Goal: Task Accomplishment & Management: Use online tool/utility

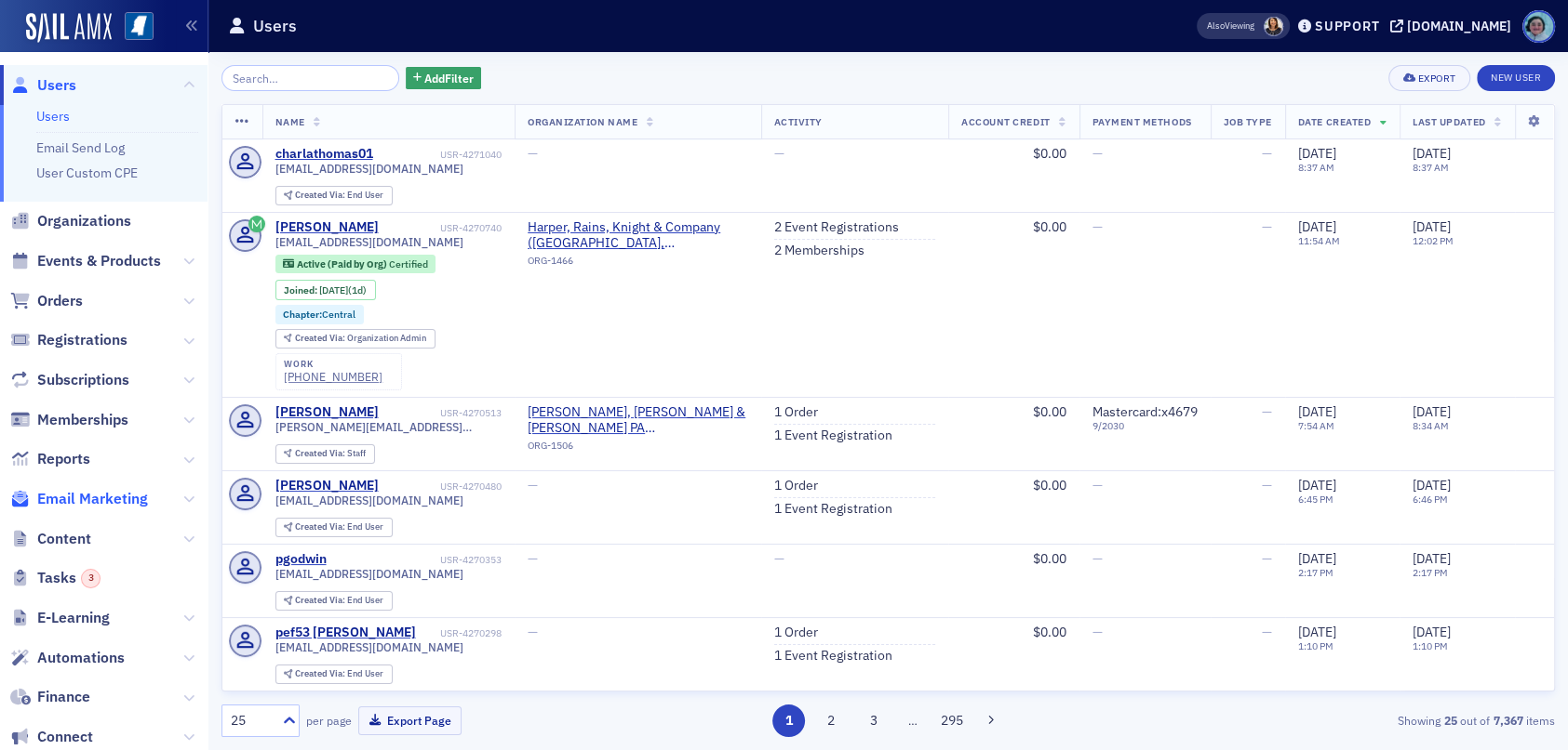
click at [110, 494] on span "Email Marketing" at bounding box center [92, 498] width 110 height 20
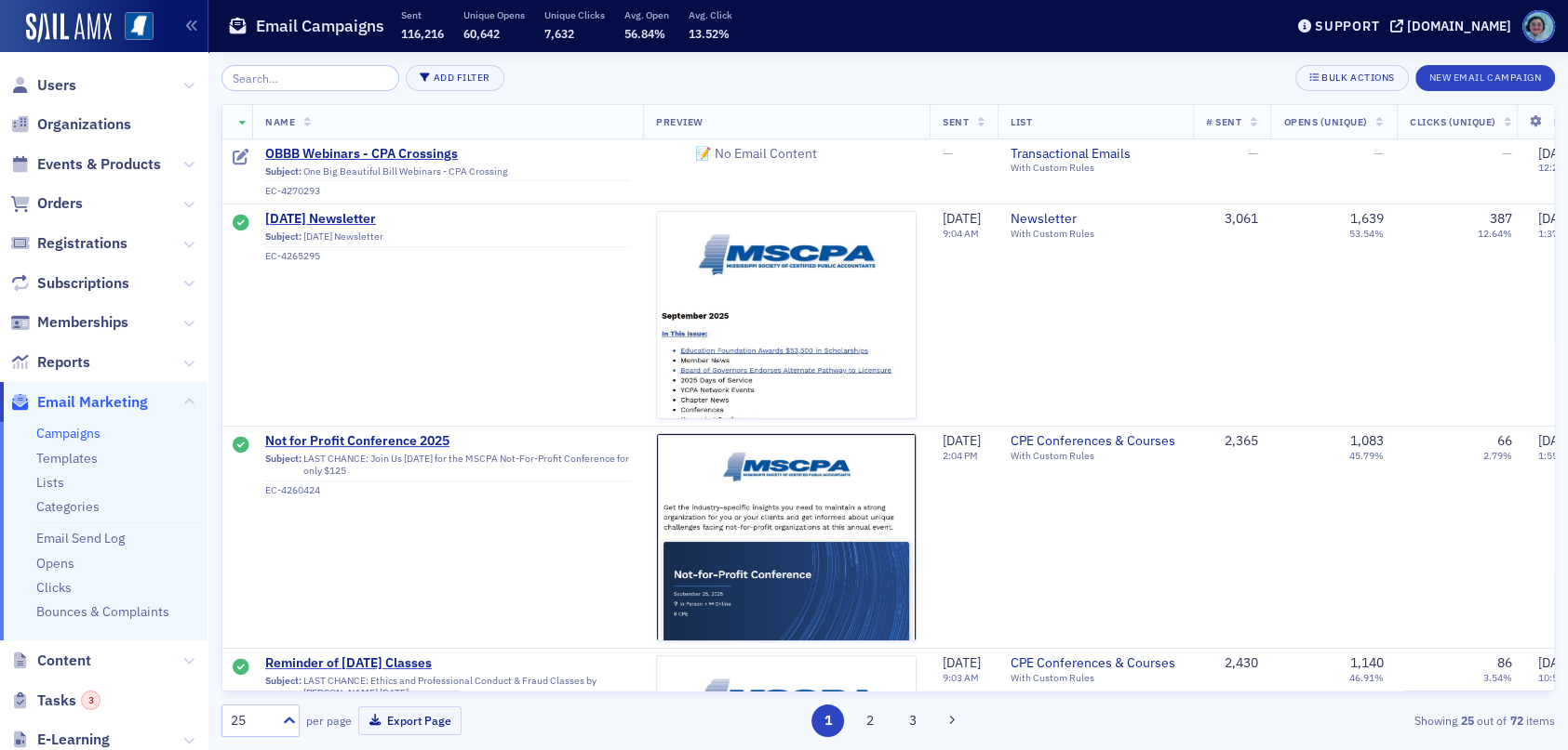
click at [298, 66] on input "search" at bounding box center [309, 78] width 178 height 26
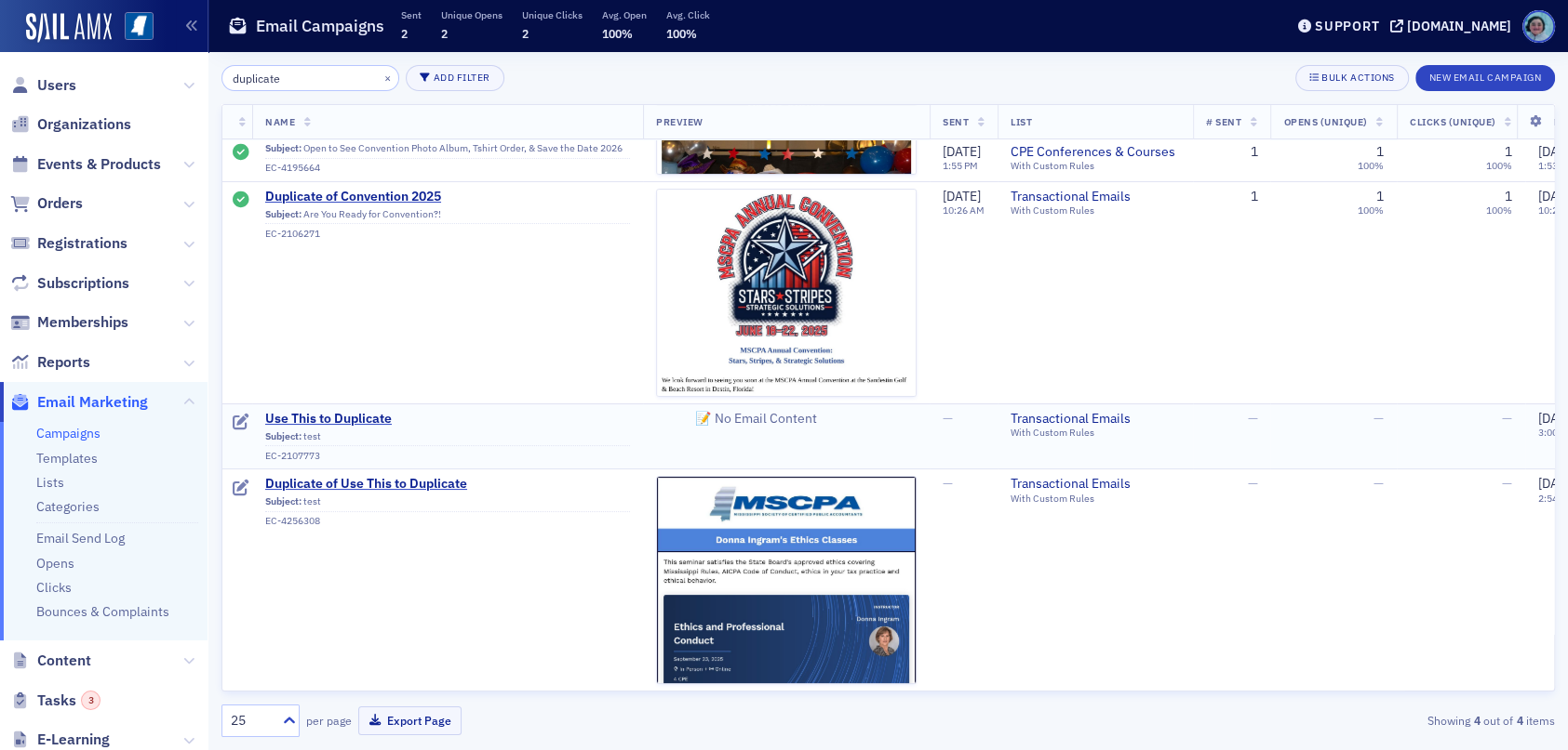
scroll to position [186, 0]
type input "duplicate"
click at [368, 411] on span "Use This to Duplicate" at bounding box center [448, 419] width 365 height 16
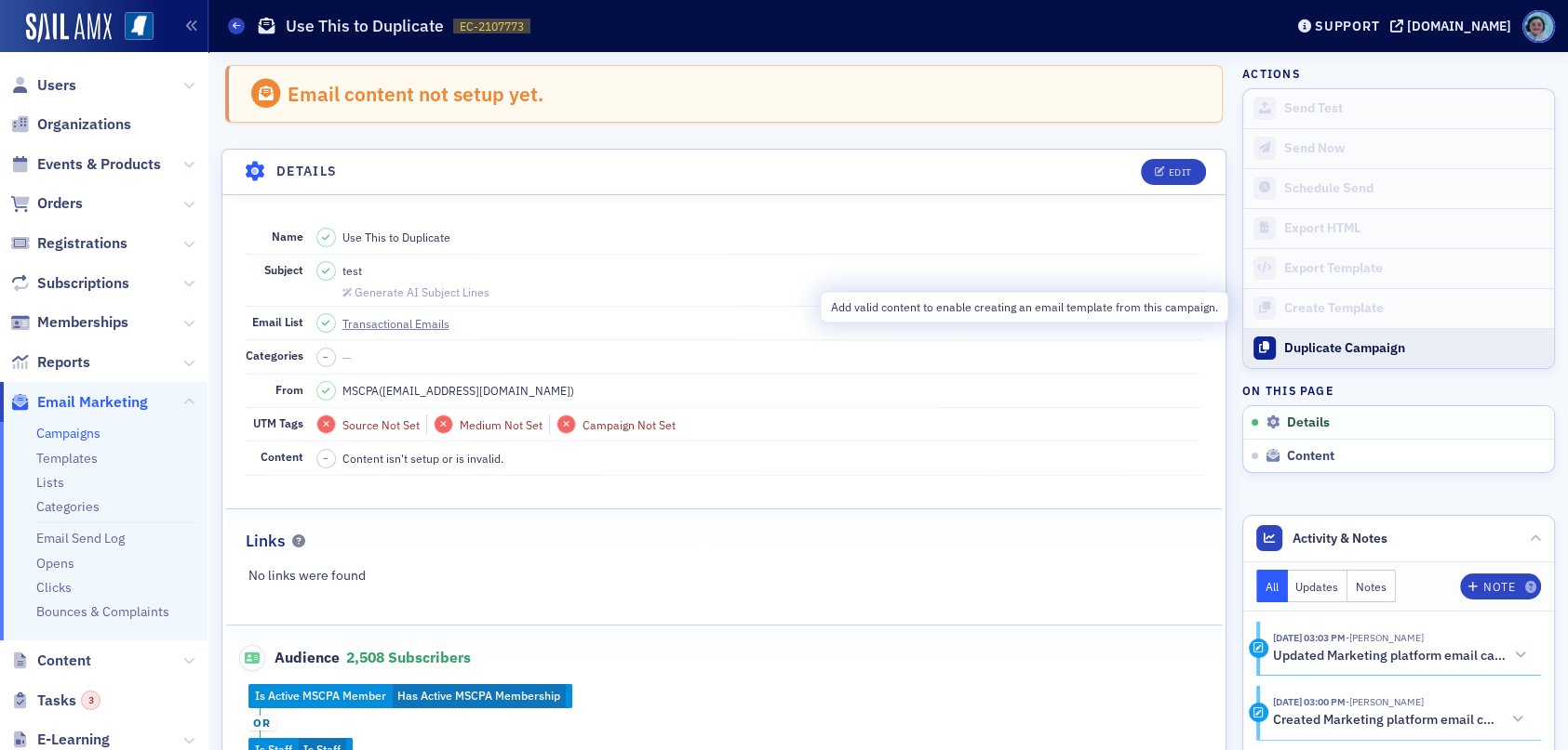
click at [1360, 349] on div "Duplicate Campaign" at bounding box center [1413, 348] width 260 height 16
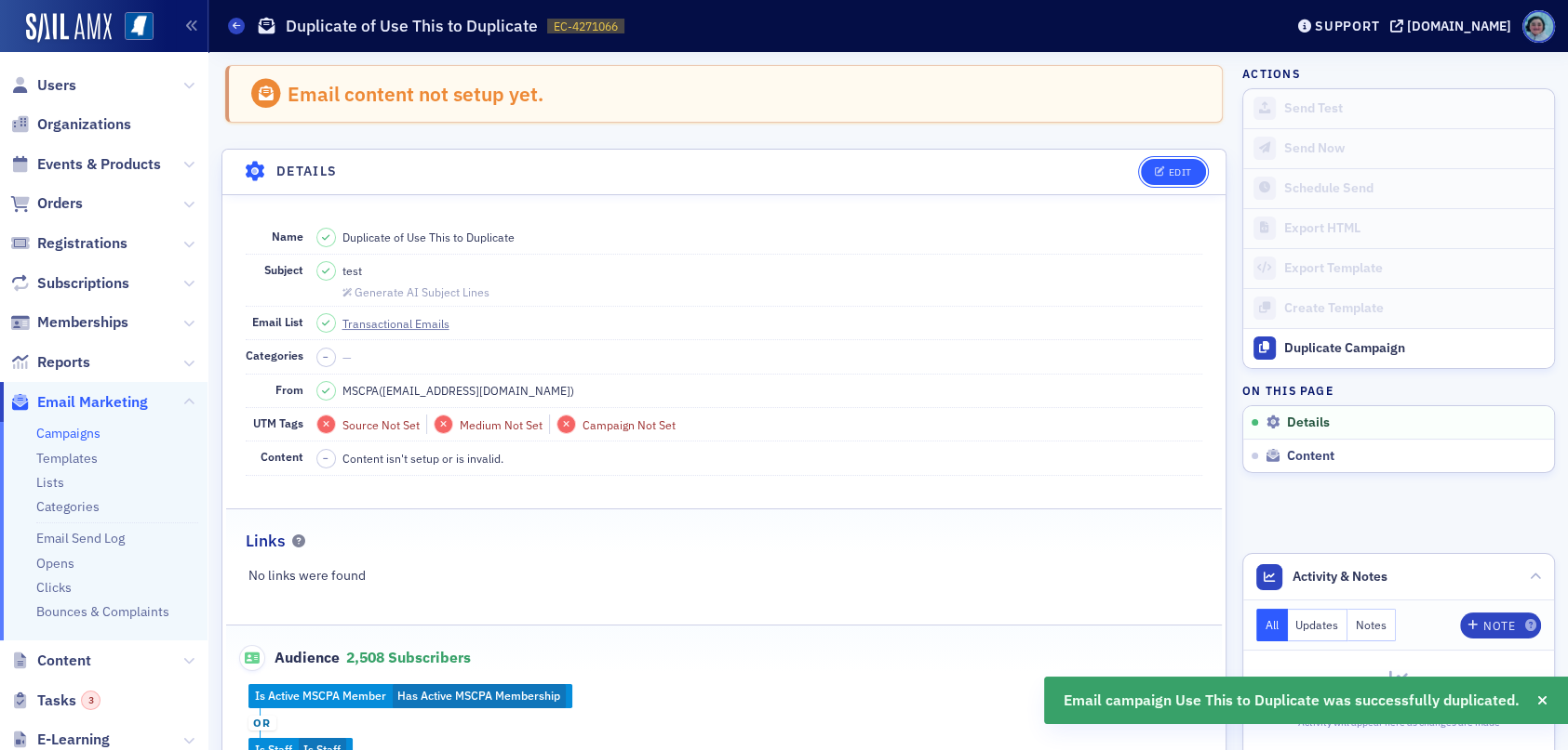
click at [1177, 173] on button "Edit" at bounding box center [1172, 172] width 64 height 26
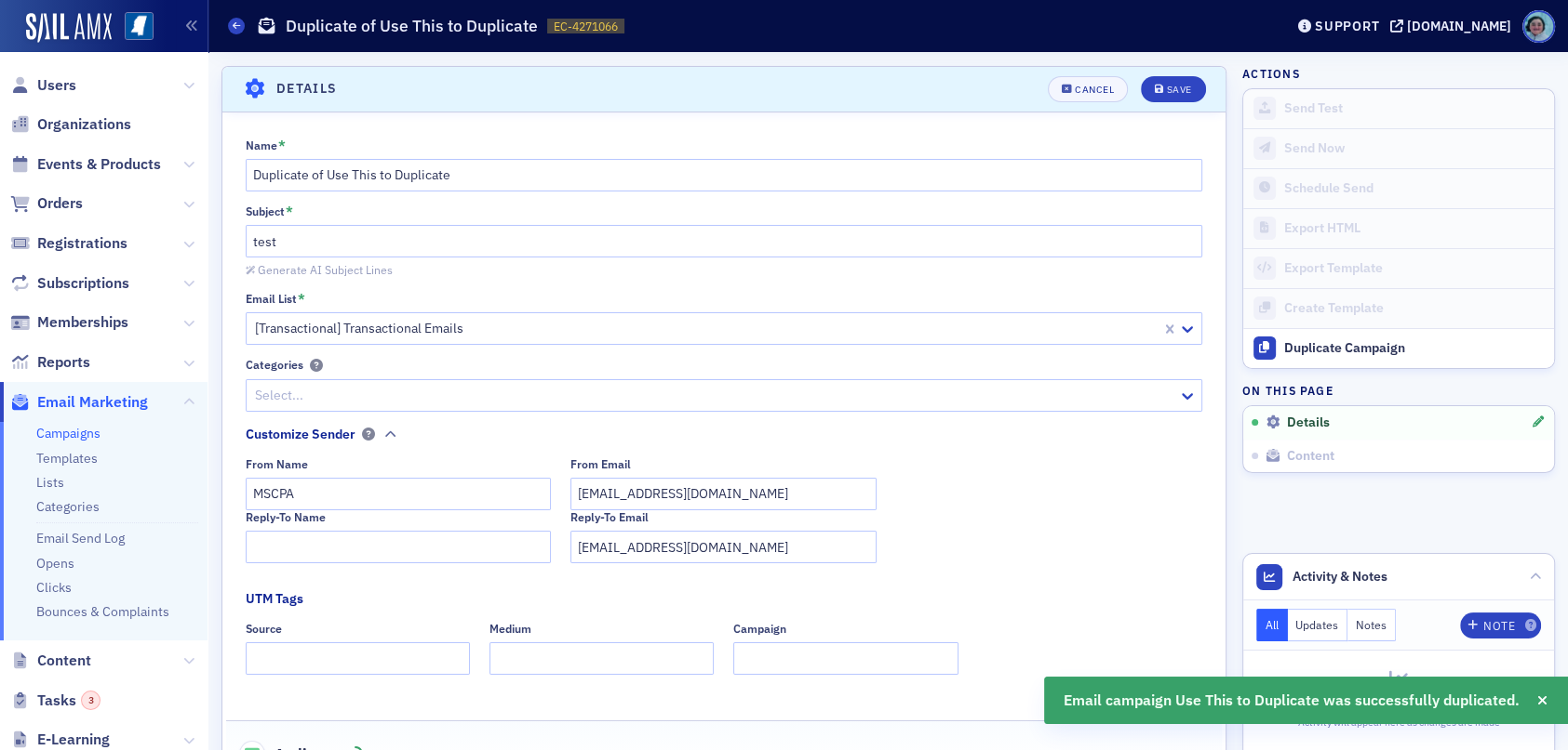
scroll to position [86, 0]
click at [502, 173] on input "Duplicate of Use This to Duplicate" at bounding box center [724, 172] width 957 height 33
click at [502, 173] on input "Duplicate of Use This to Duplicate" at bounding box center [724, 172] width 957 height 33
paste input "IRS Issues Guidance on Mandatory E-Payments"
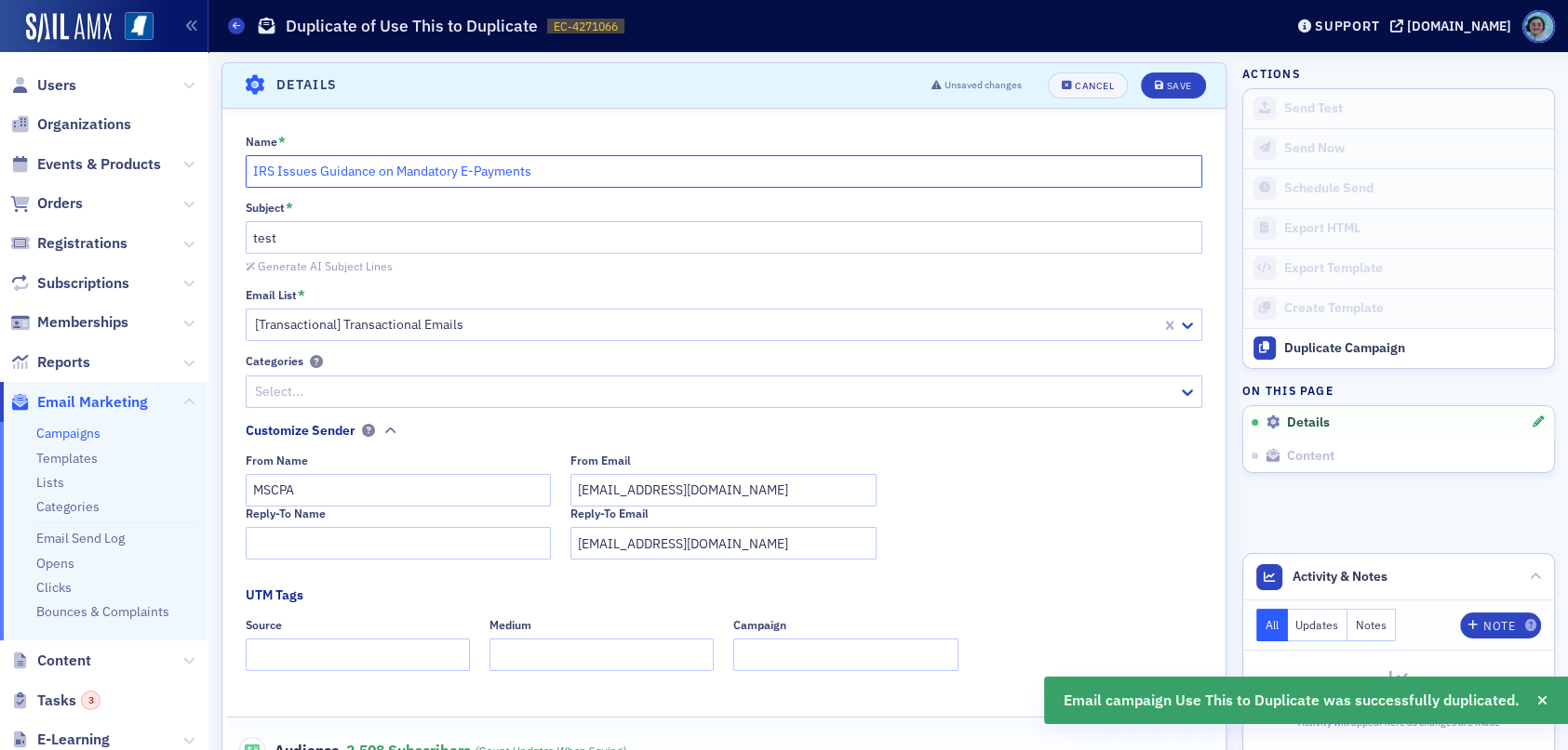
type input "IRS Issues Guidance on Mandatory E-Payments"
click at [441, 229] on input "test" at bounding box center [724, 237] width 957 height 33
click at [443, 230] on input "test" at bounding box center [724, 237] width 957 height 33
paste input "IRS Issues Guidance on Mandatory E-Payments"
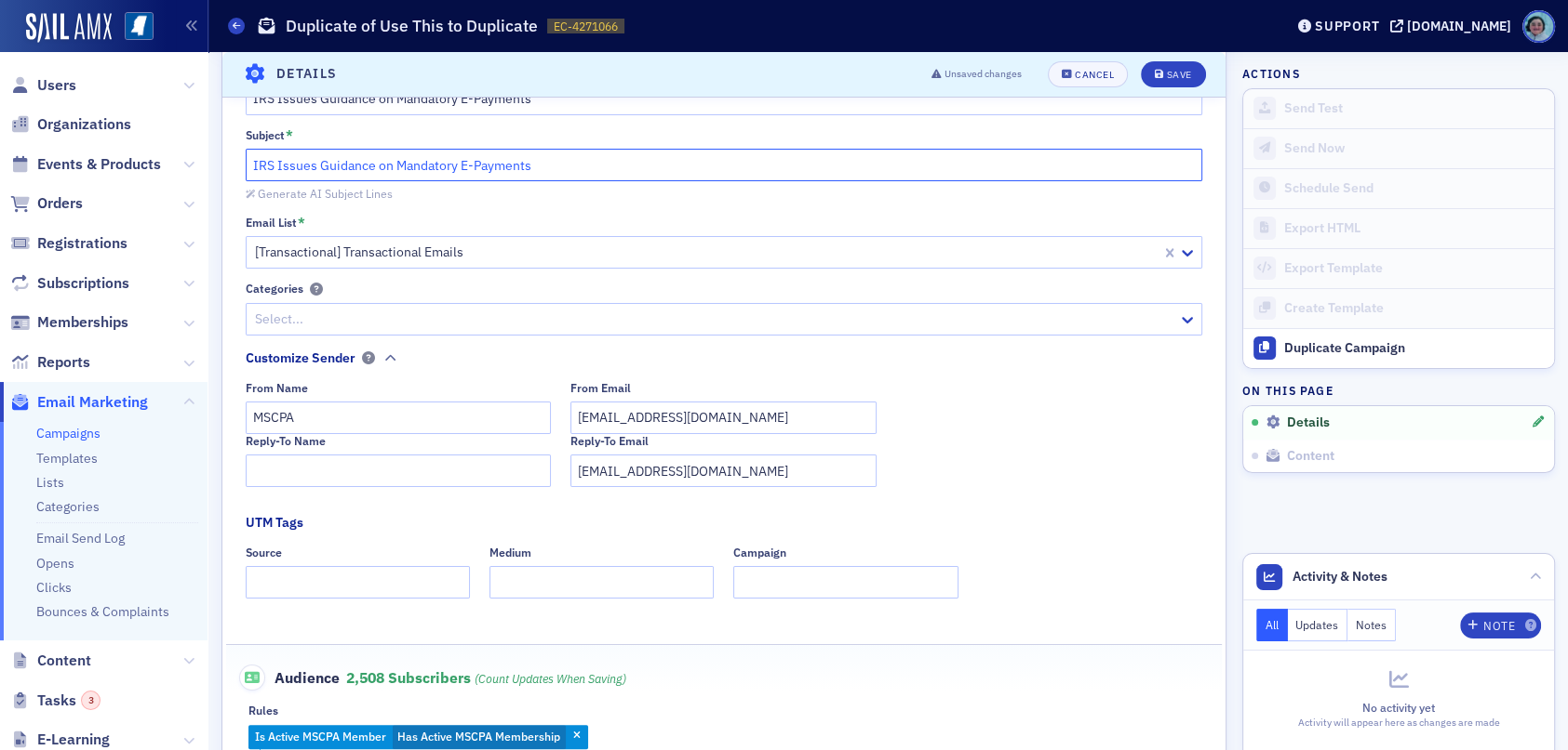
scroll to position [0, 0]
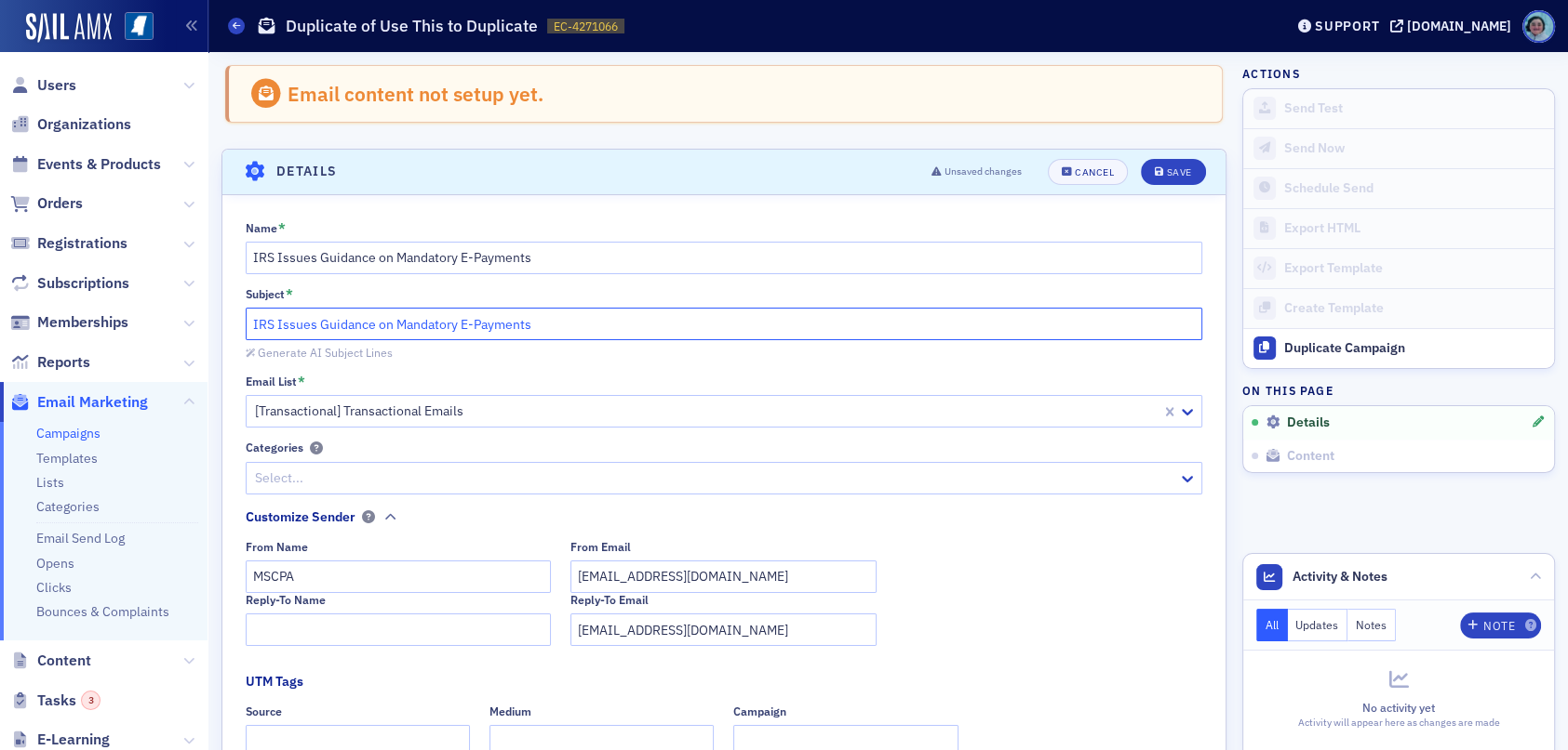
type input "IRS Issues Guidance on Mandatory E-Payments"
click at [1155, 157] on header "Details Unsaved changes Cancel Save" at bounding box center [723, 172] width 1003 height 45
click at [1165, 167] on div "Save" at bounding box center [1178, 172] width 25 height 11
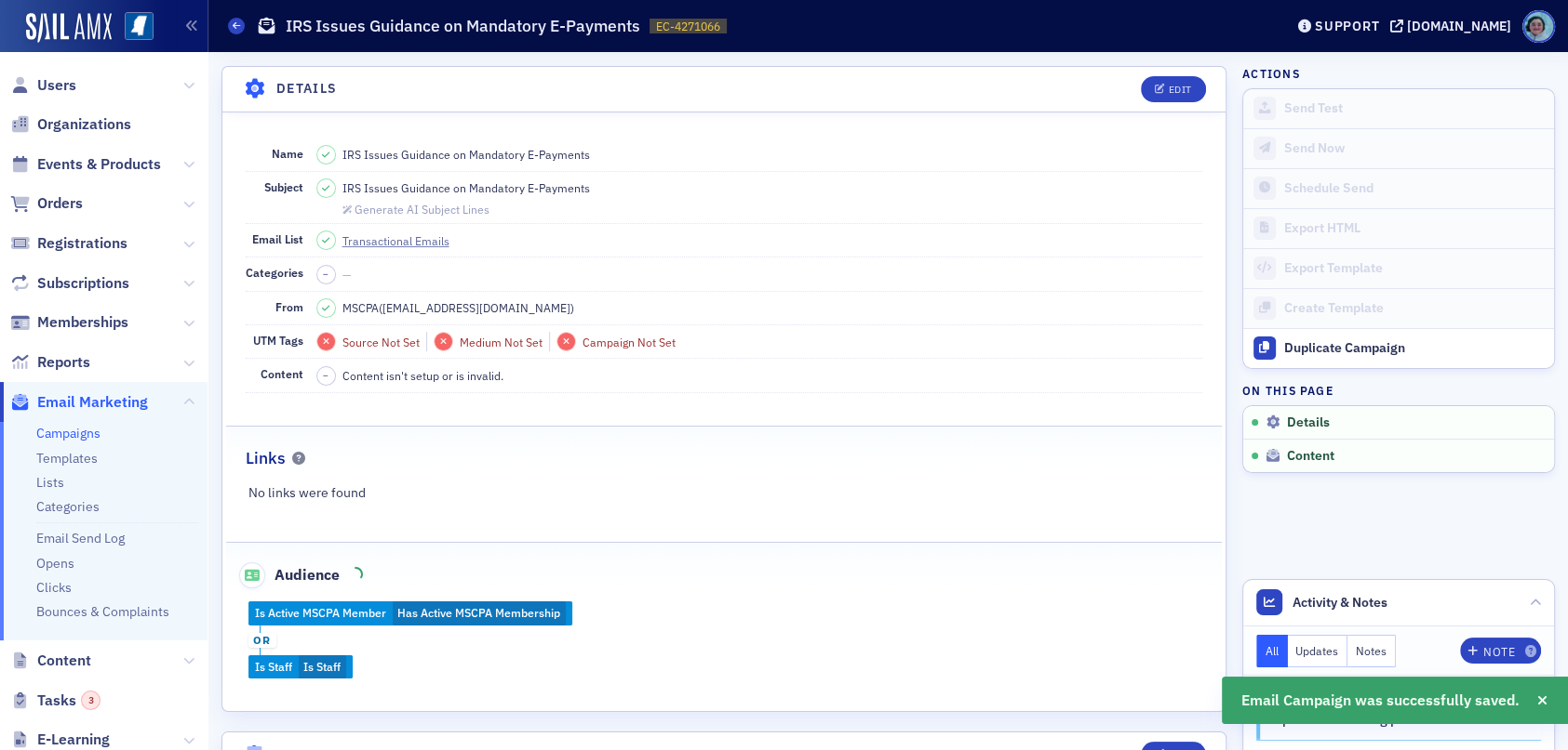
scroll to position [86, 0]
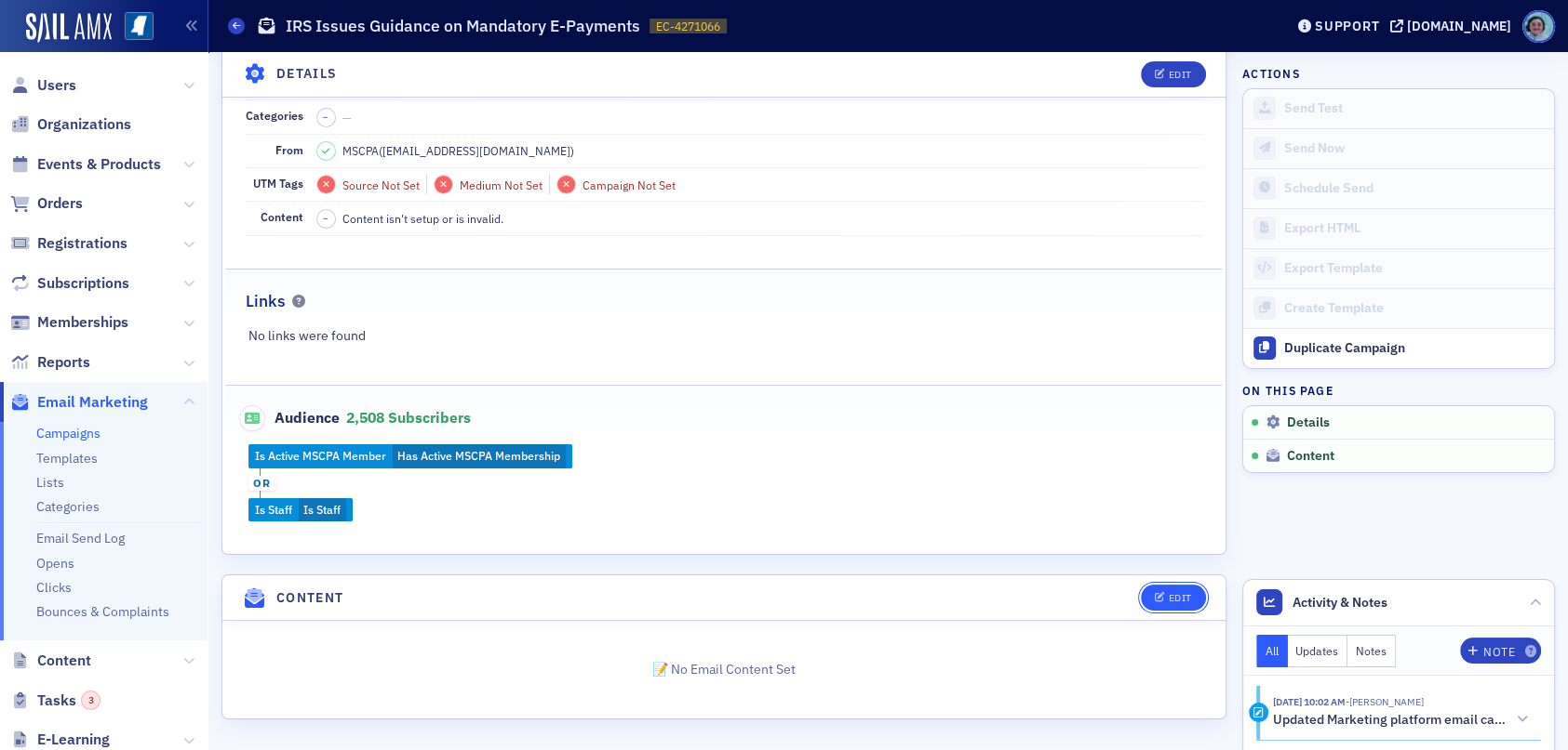
click at [1151, 603] on button "Edit" at bounding box center [1172, 597] width 64 height 26
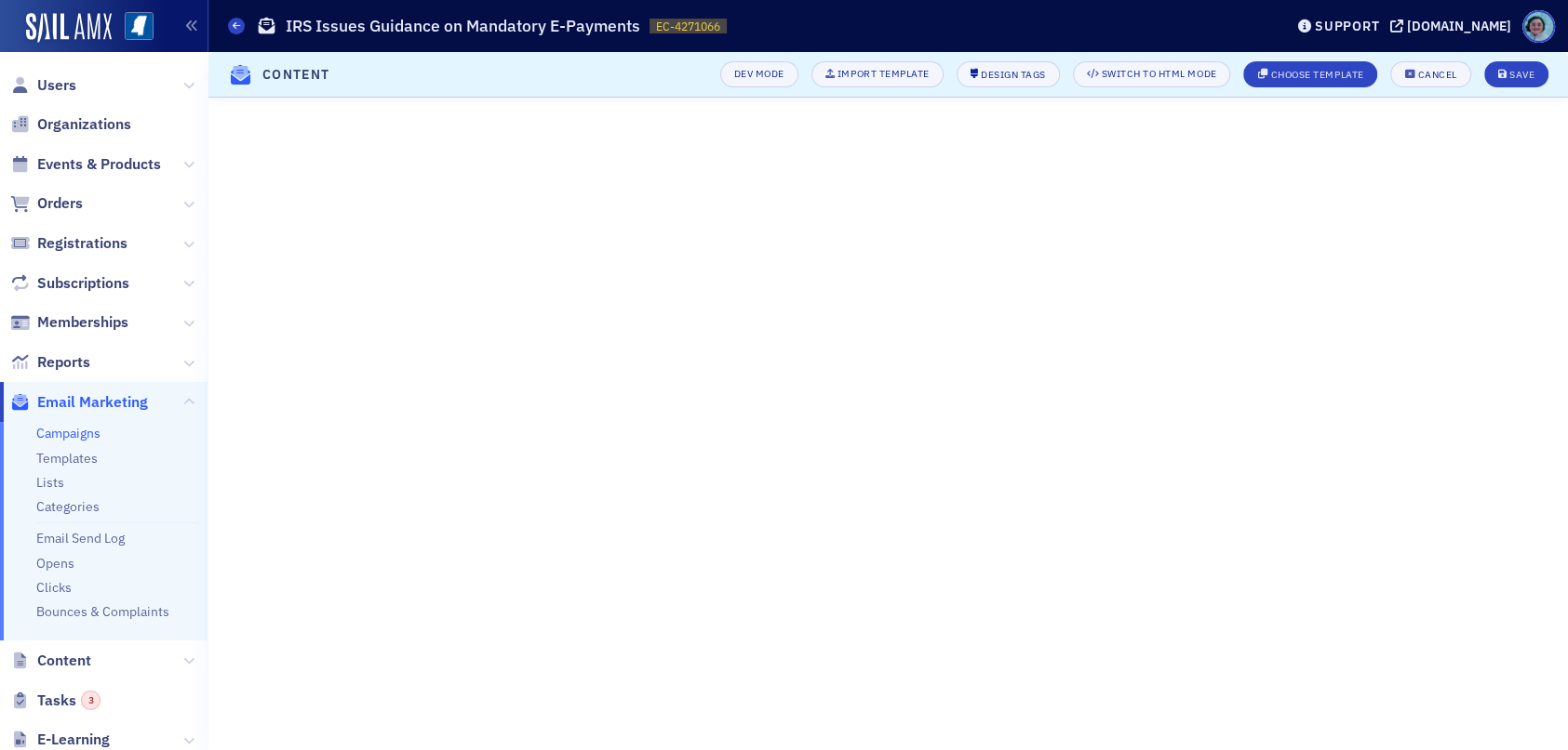
scroll to position [74, 0]
click at [1267, 66] on button "Choose Template" at bounding box center [1310, 74] width 134 height 26
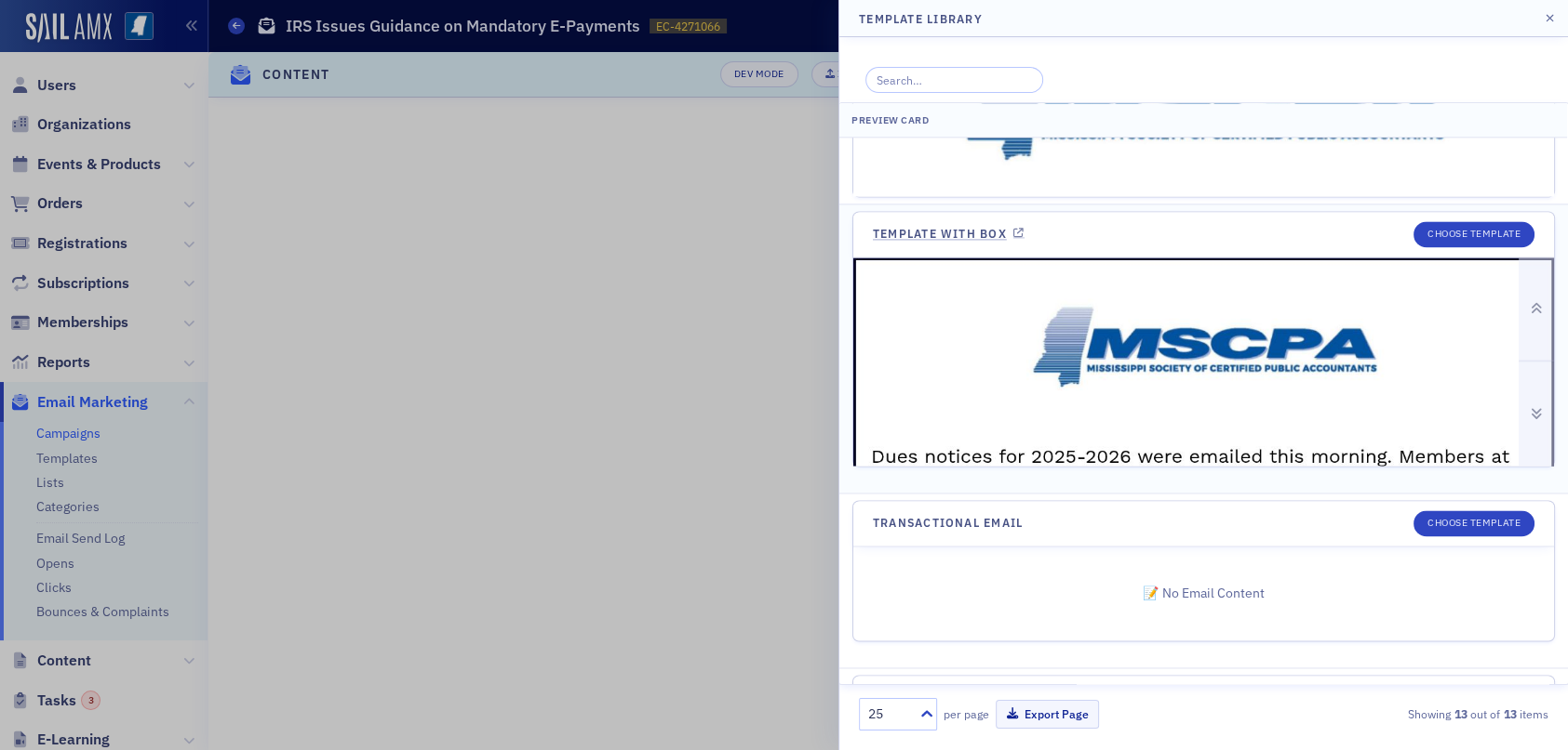
scroll to position [2468, 0]
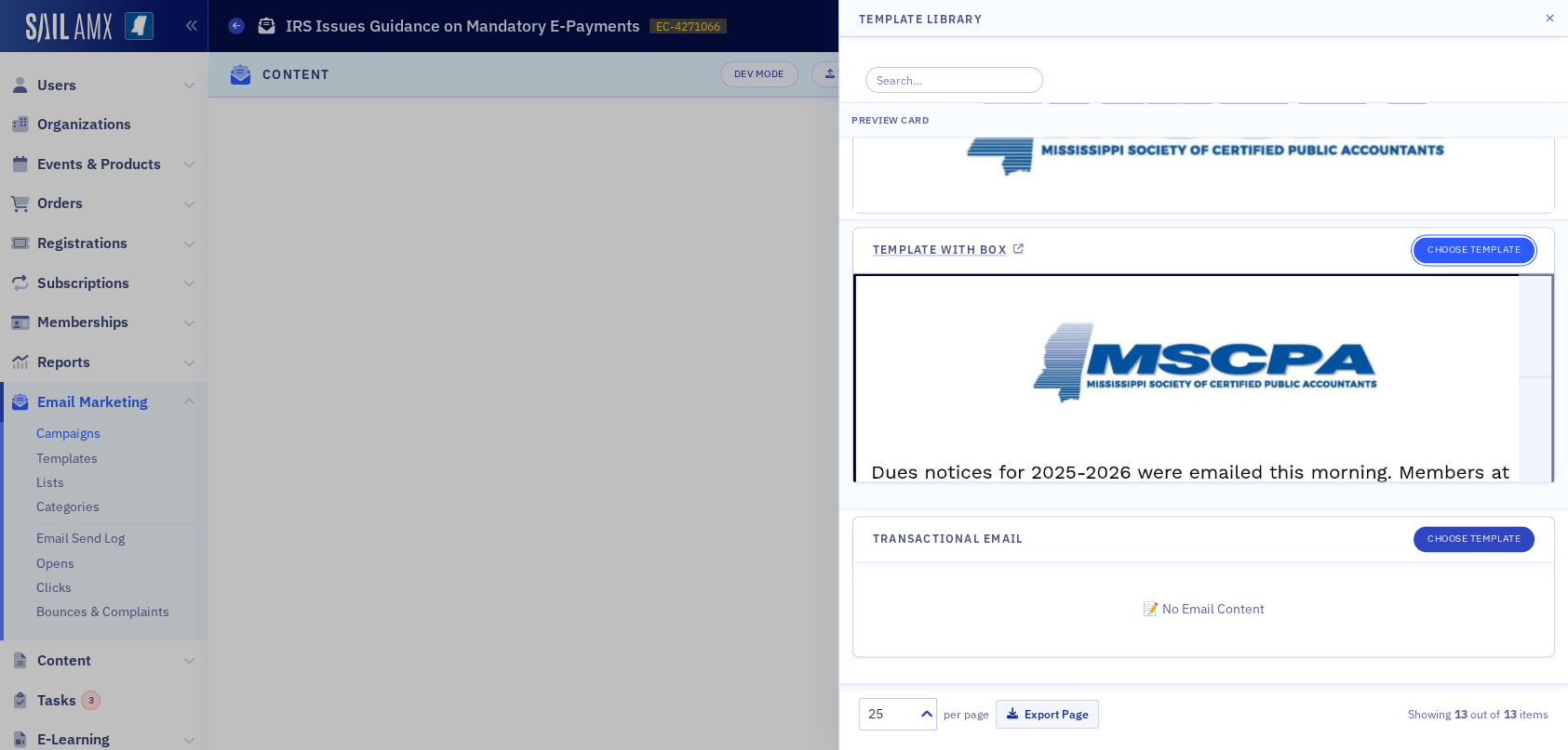
click at [1465, 239] on button "Choose Template" at bounding box center [1474, 250] width 121 height 26
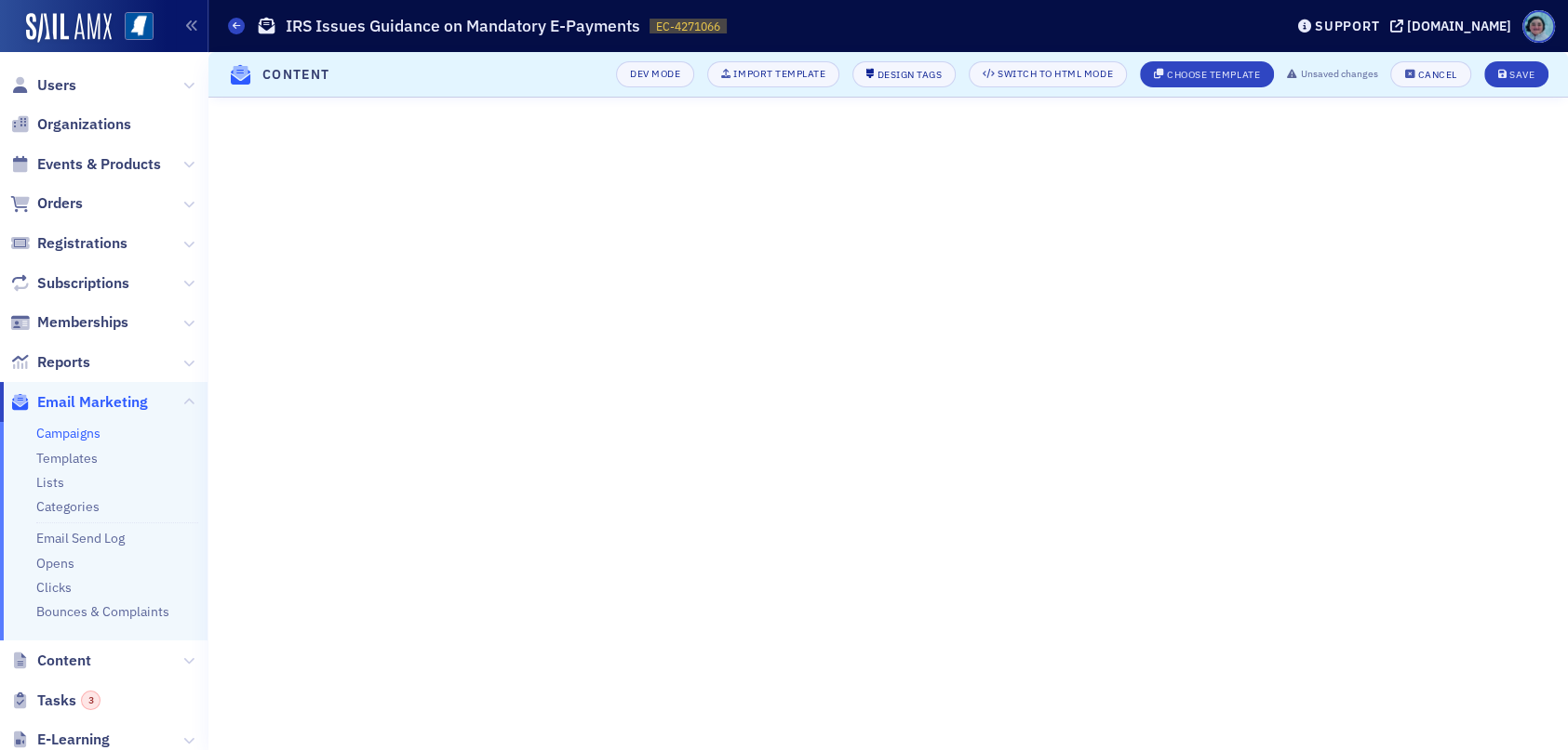
scroll to position [74, 0]
click at [1519, 78] on div "Save" at bounding box center [1522, 75] width 25 height 11
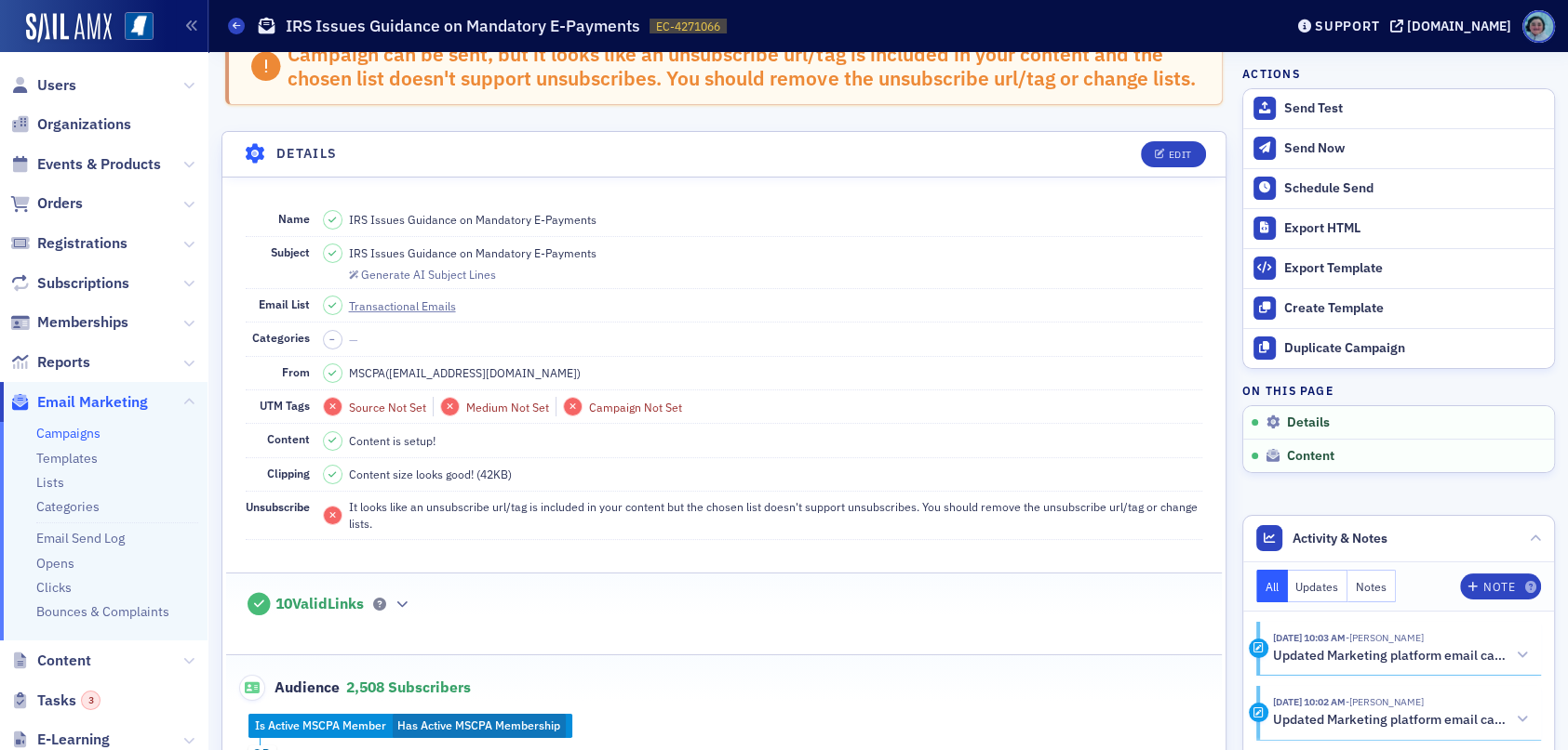
scroll to position [5, 0]
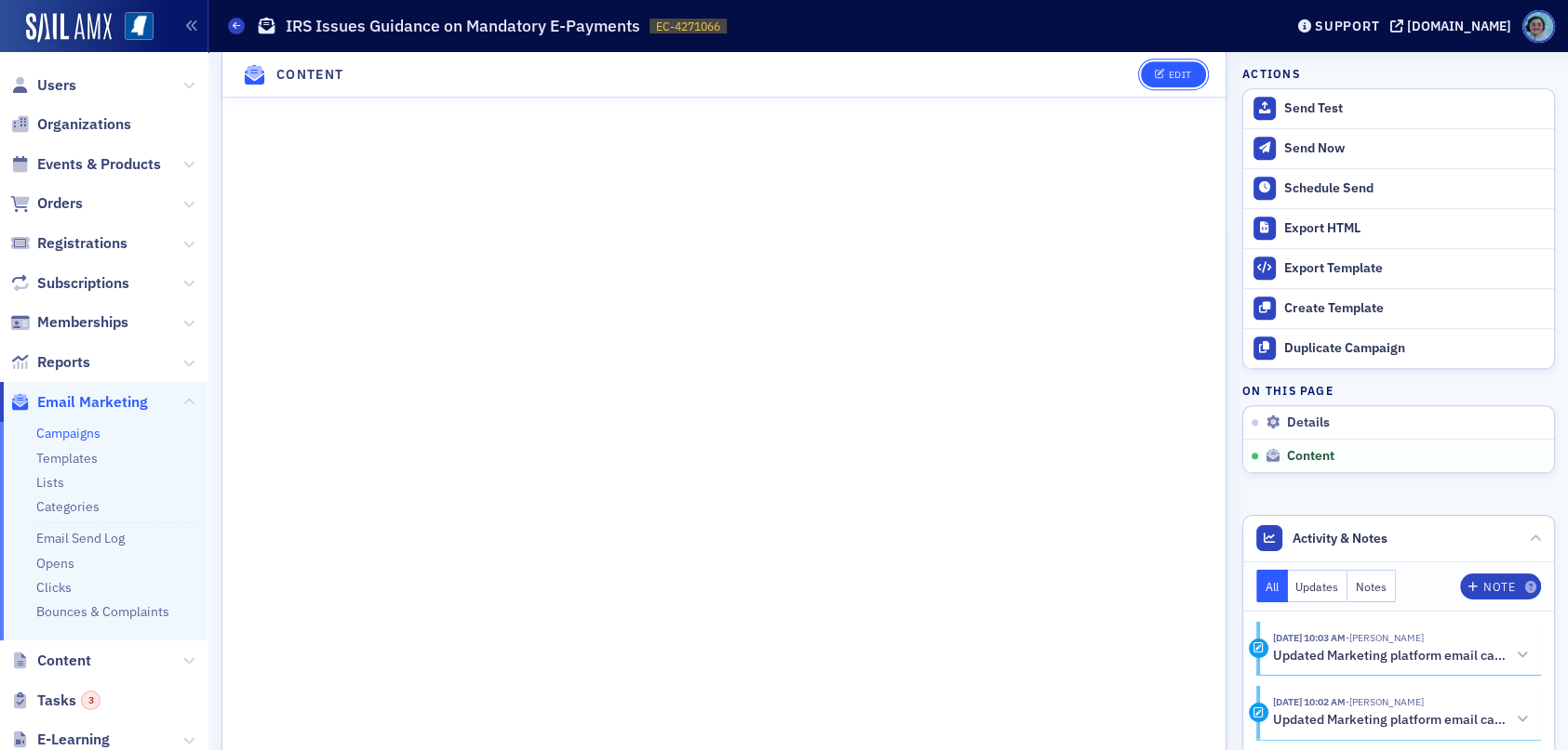
click at [1155, 80] on icon "button" at bounding box center [1161, 75] width 12 height 11
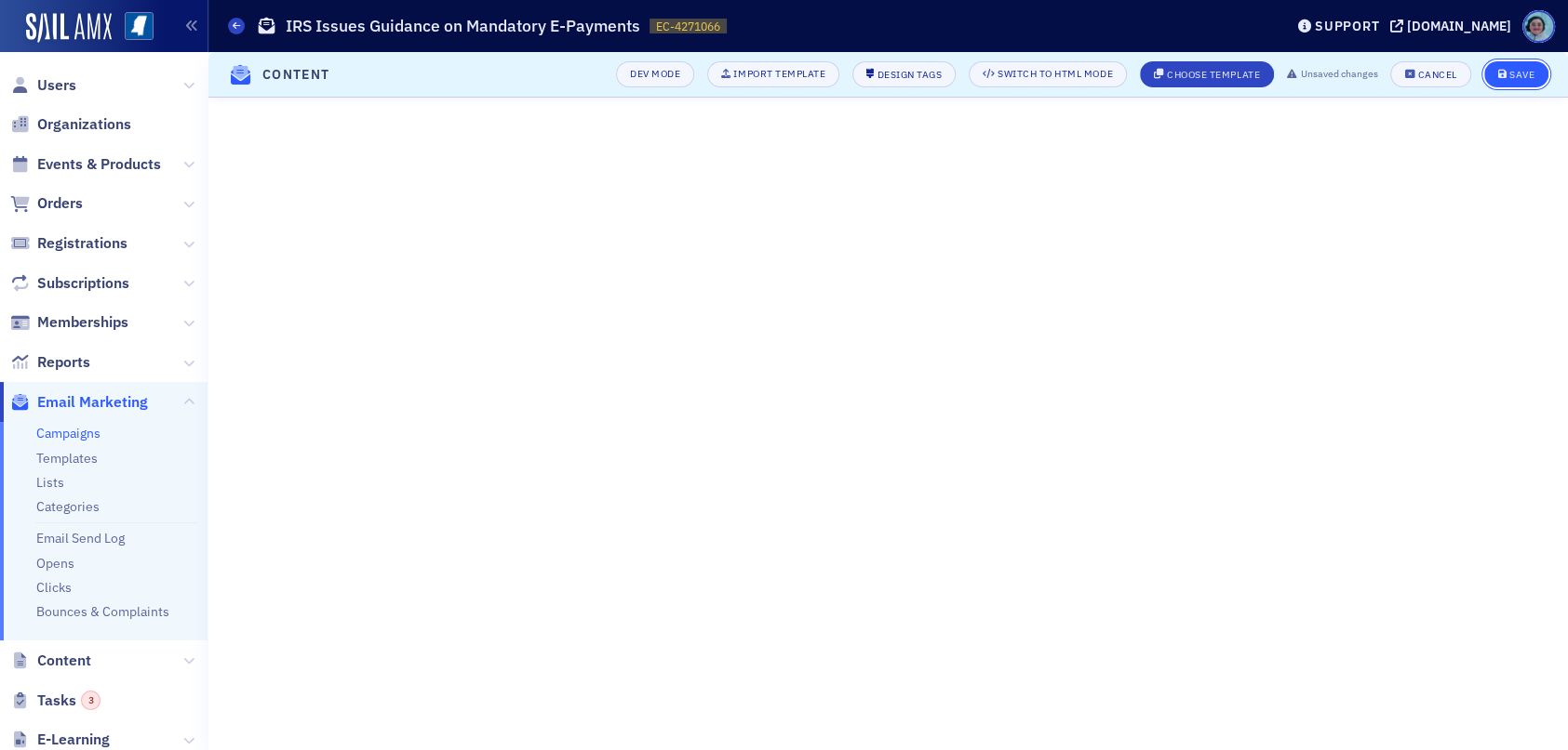
click at [1499, 75] on icon "submit" at bounding box center [1503, 75] width 10 height 11
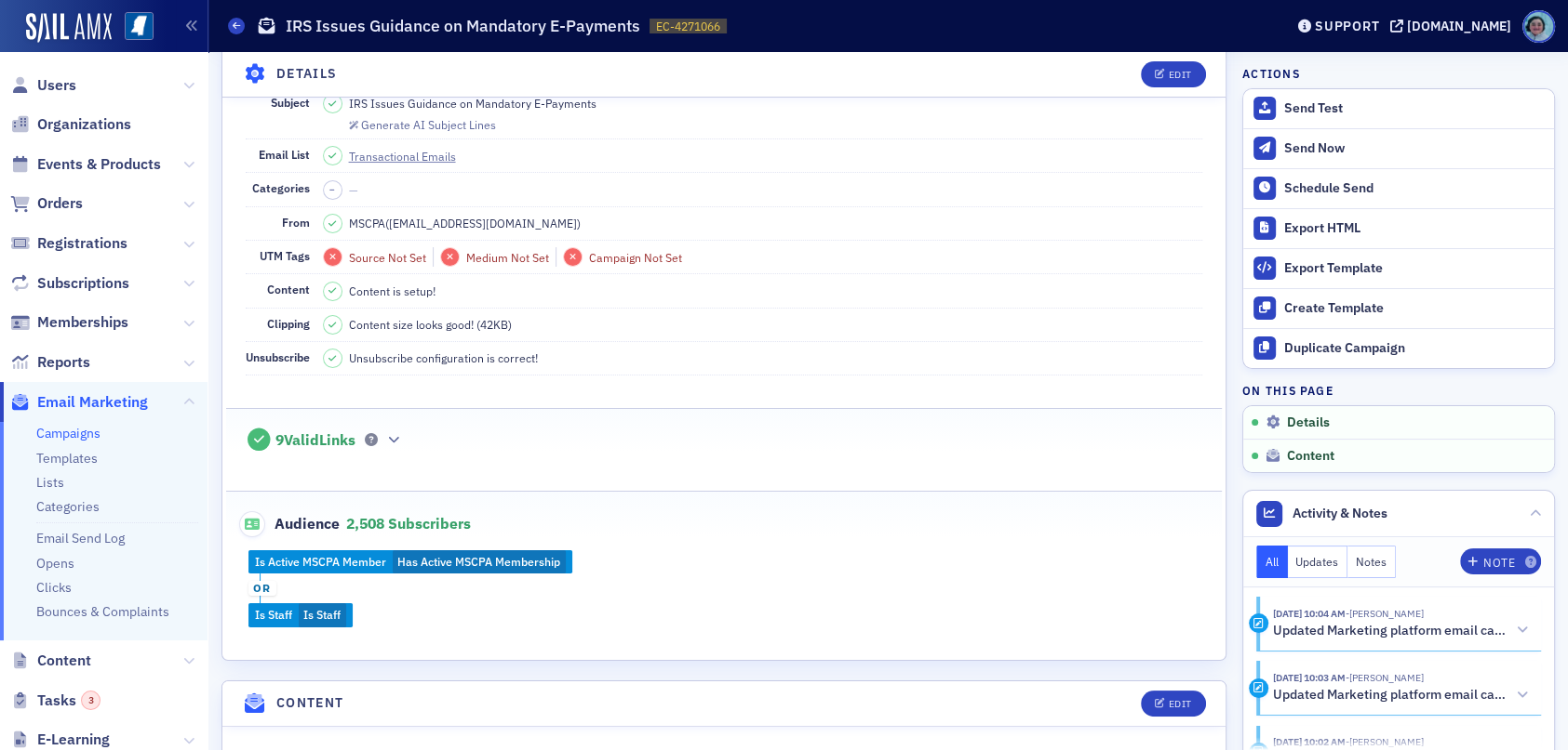
scroll to position [279, 0]
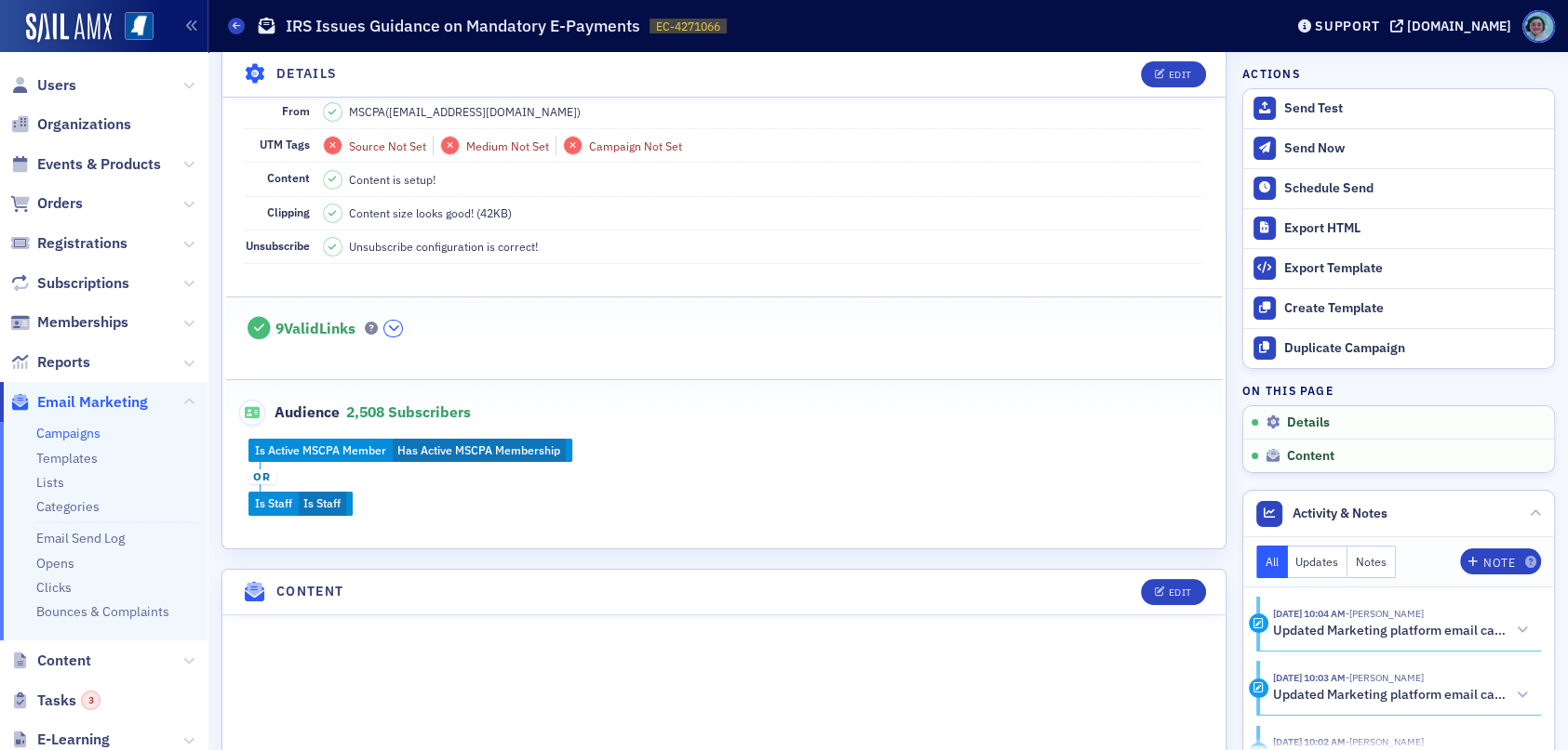
click at [397, 323] on icon "button" at bounding box center [394, 328] width 12 height 12
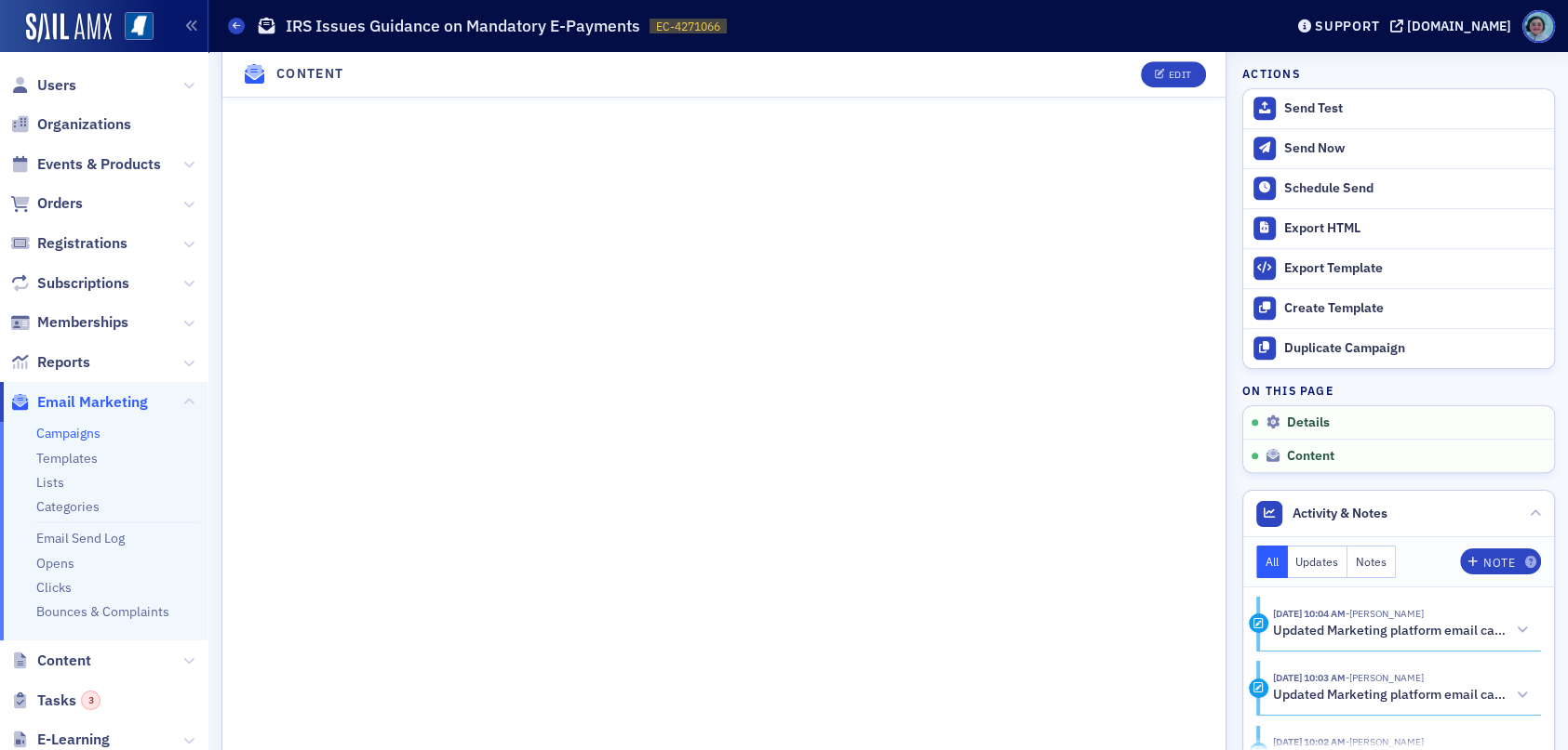
scroll to position [1209, 0]
click at [1140, 87] on button "Edit" at bounding box center [1172, 74] width 64 height 26
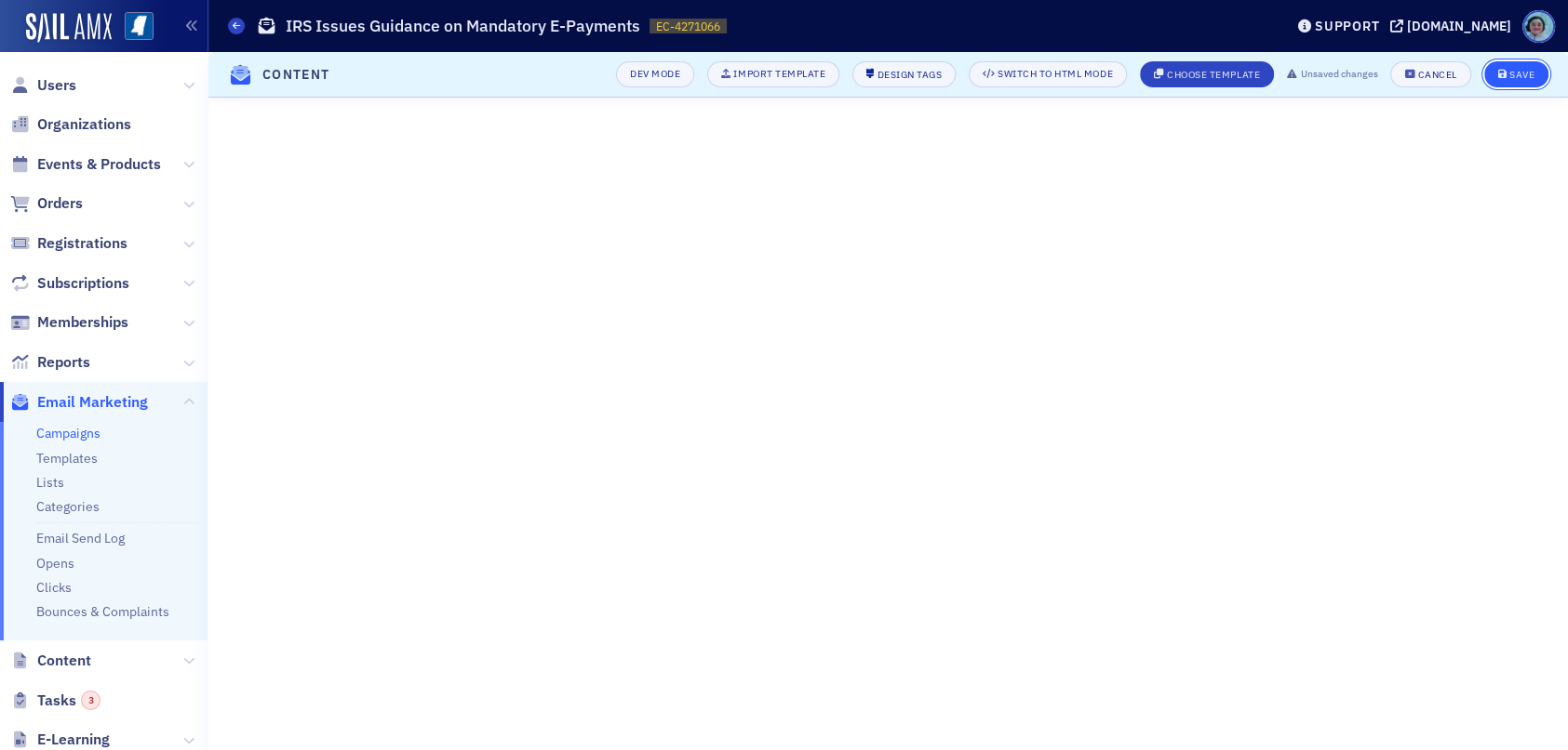
click at [1530, 62] on button "Save" at bounding box center [1516, 74] width 64 height 26
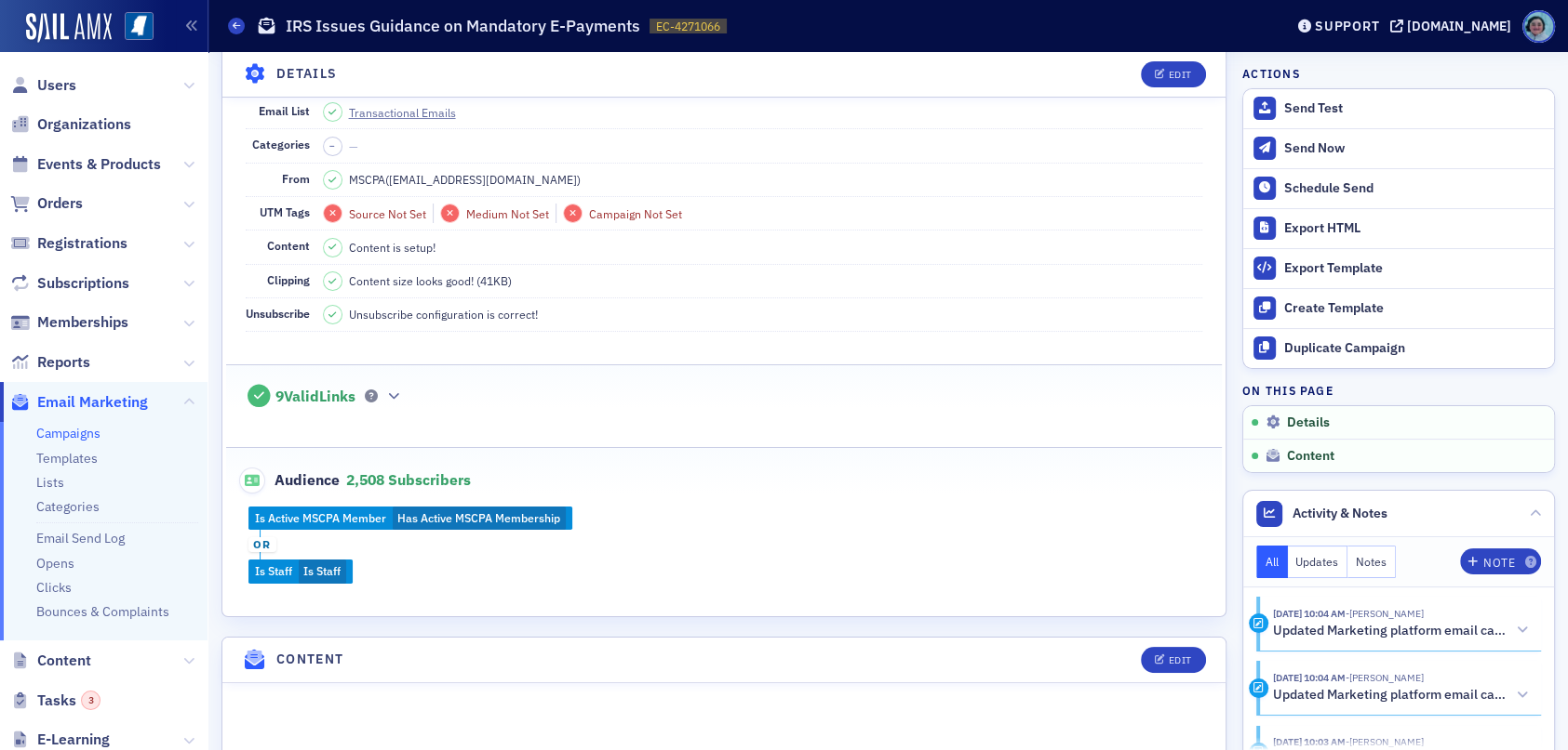
scroll to position [81, 0]
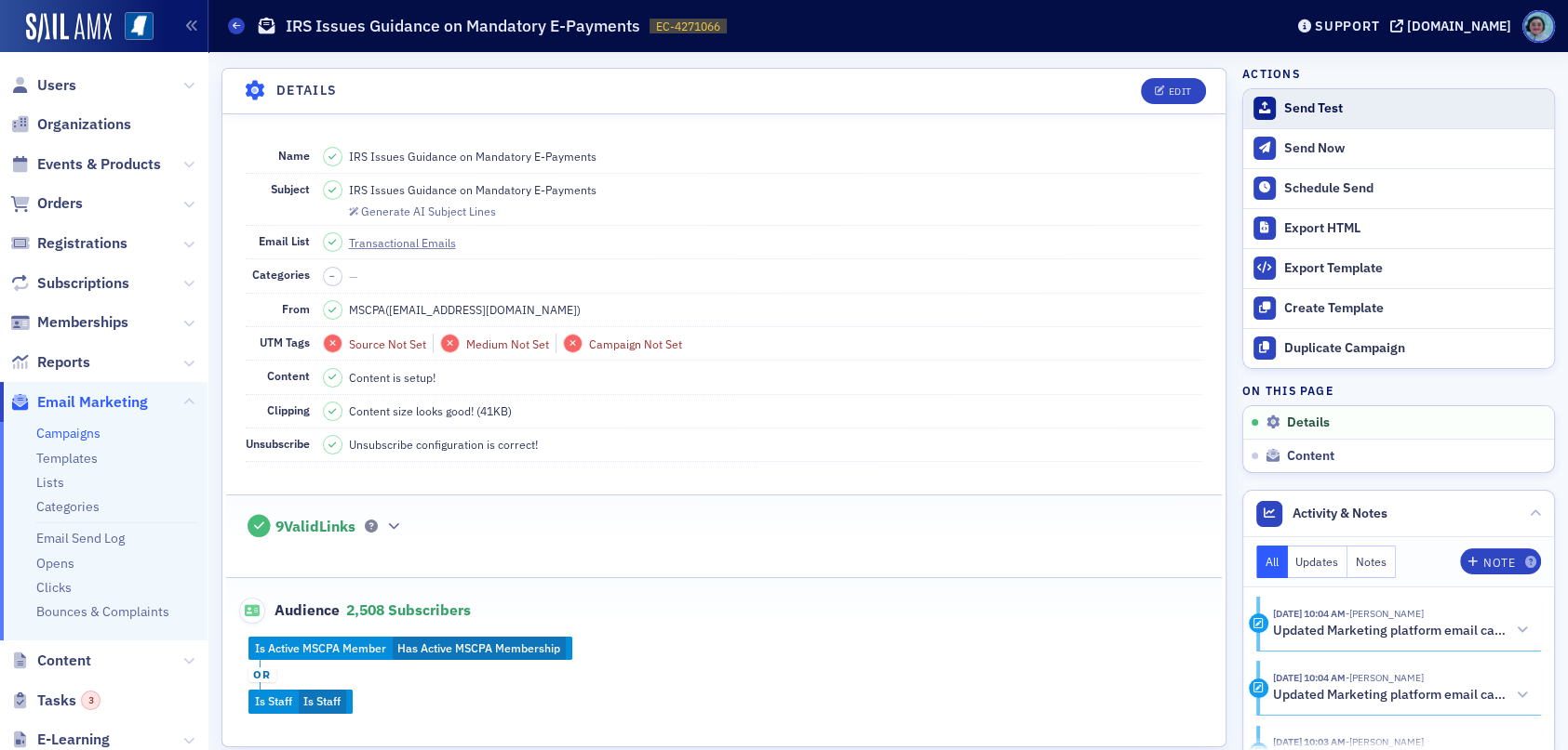
click at [1334, 101] on div "Send Test" at bounding box center [1413, 109] width 260 height 16
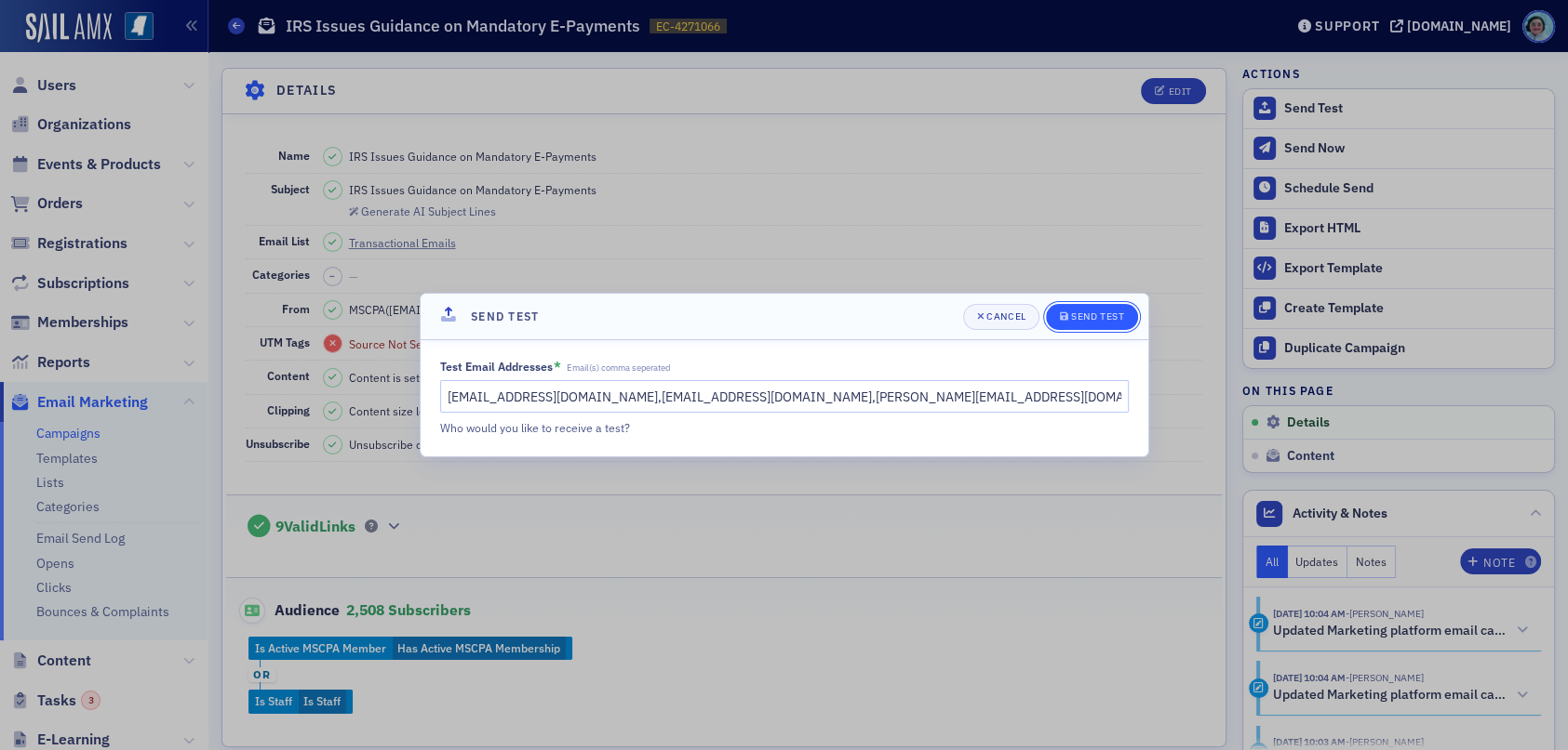
click at [1085, 318] on div "Send Test" at bounding box center [1097, 316] width 53 height 11
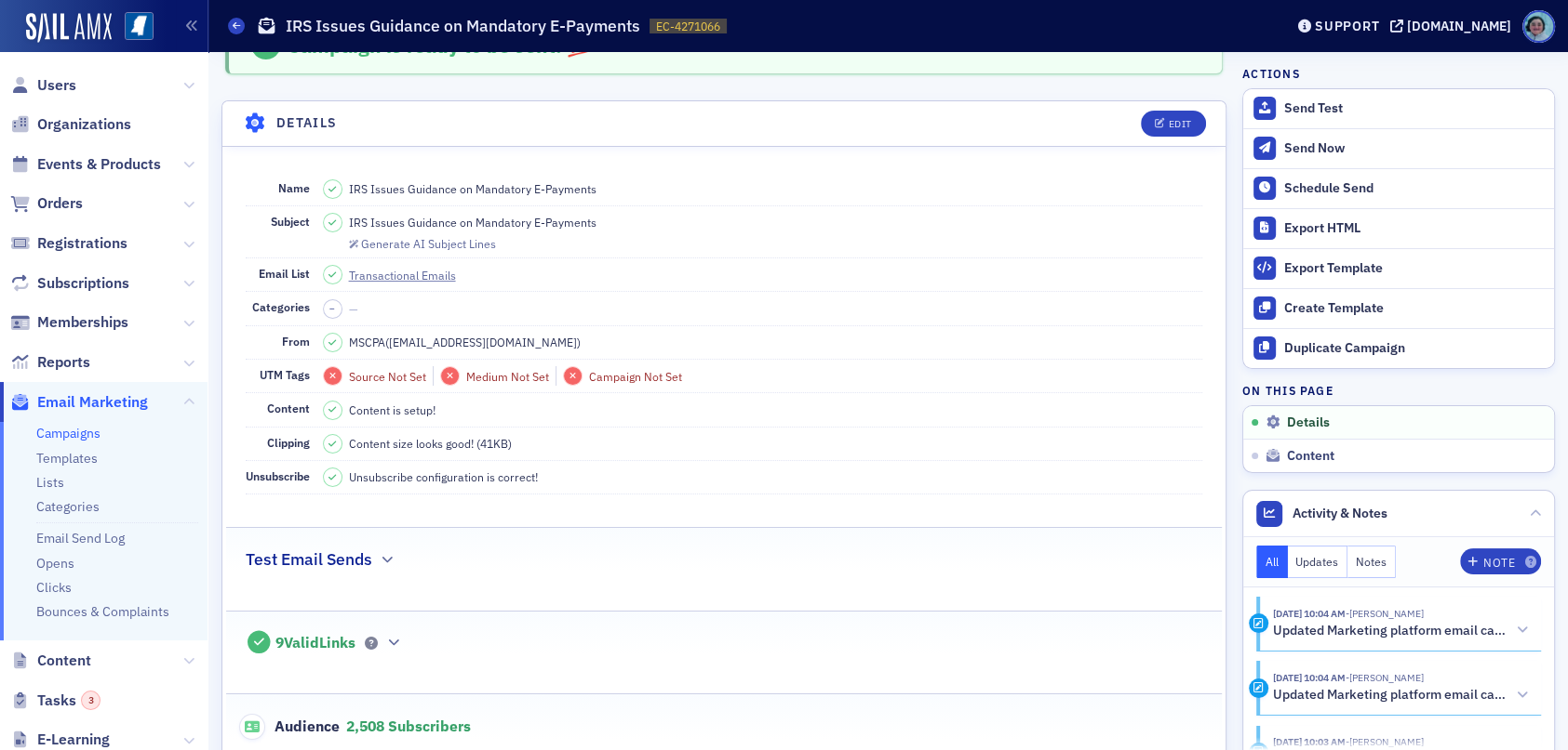
scroll to position [0, 0]
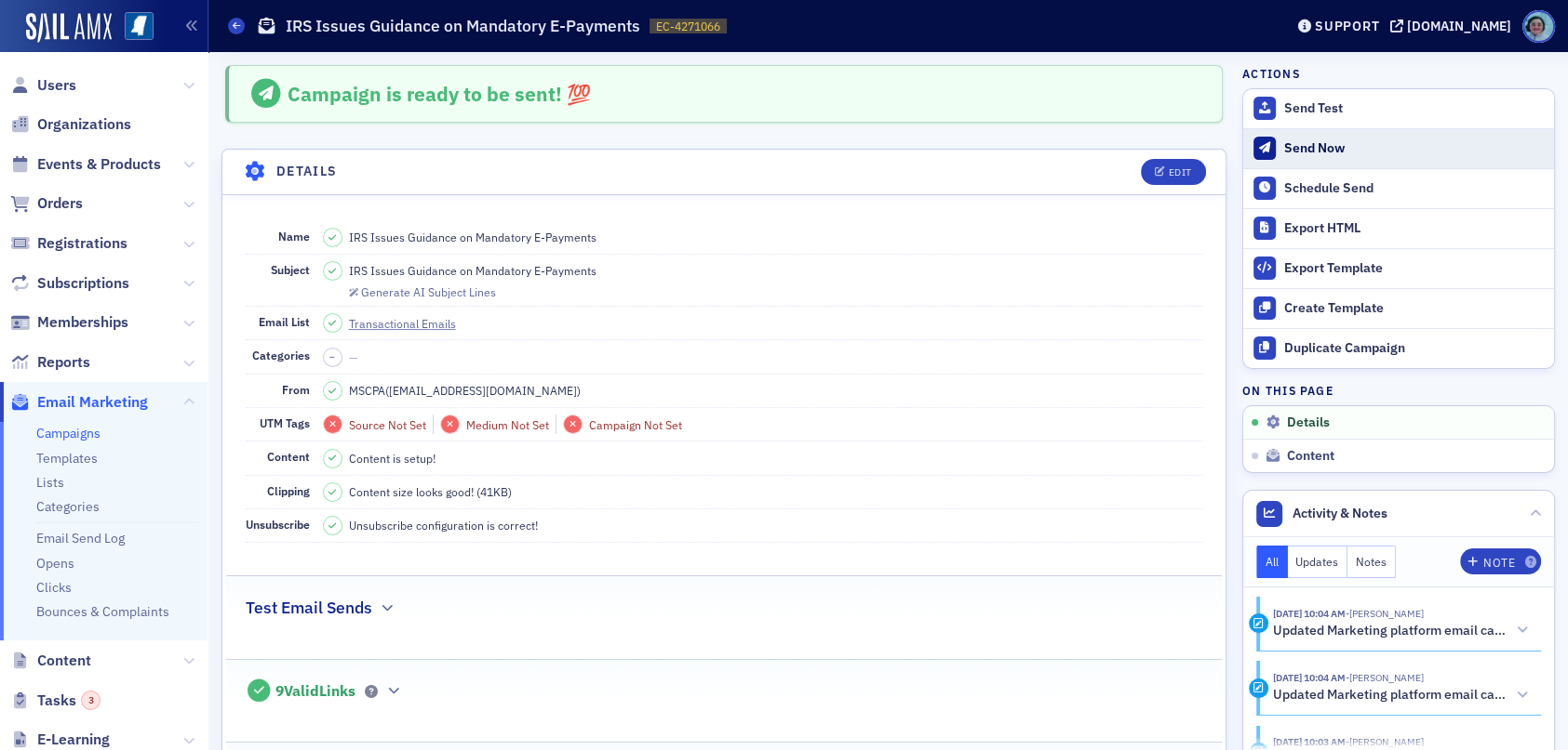
click at [1337, 141] on div "Send Now" at bounding box center [1413, 148] width 260 height 16
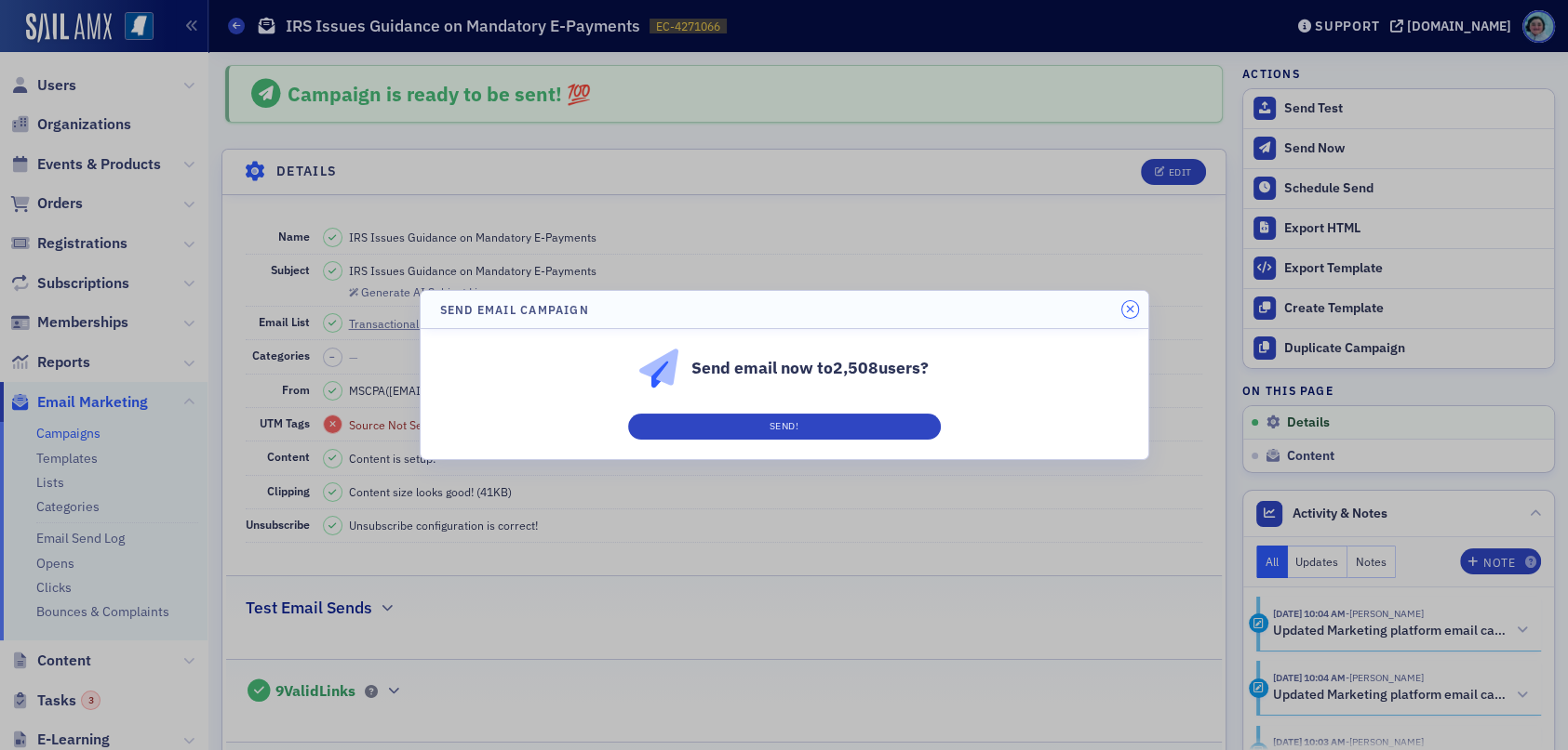
click at [1128, 308] on icon "button" at bounding box center [1130, 310] width 9 height 12
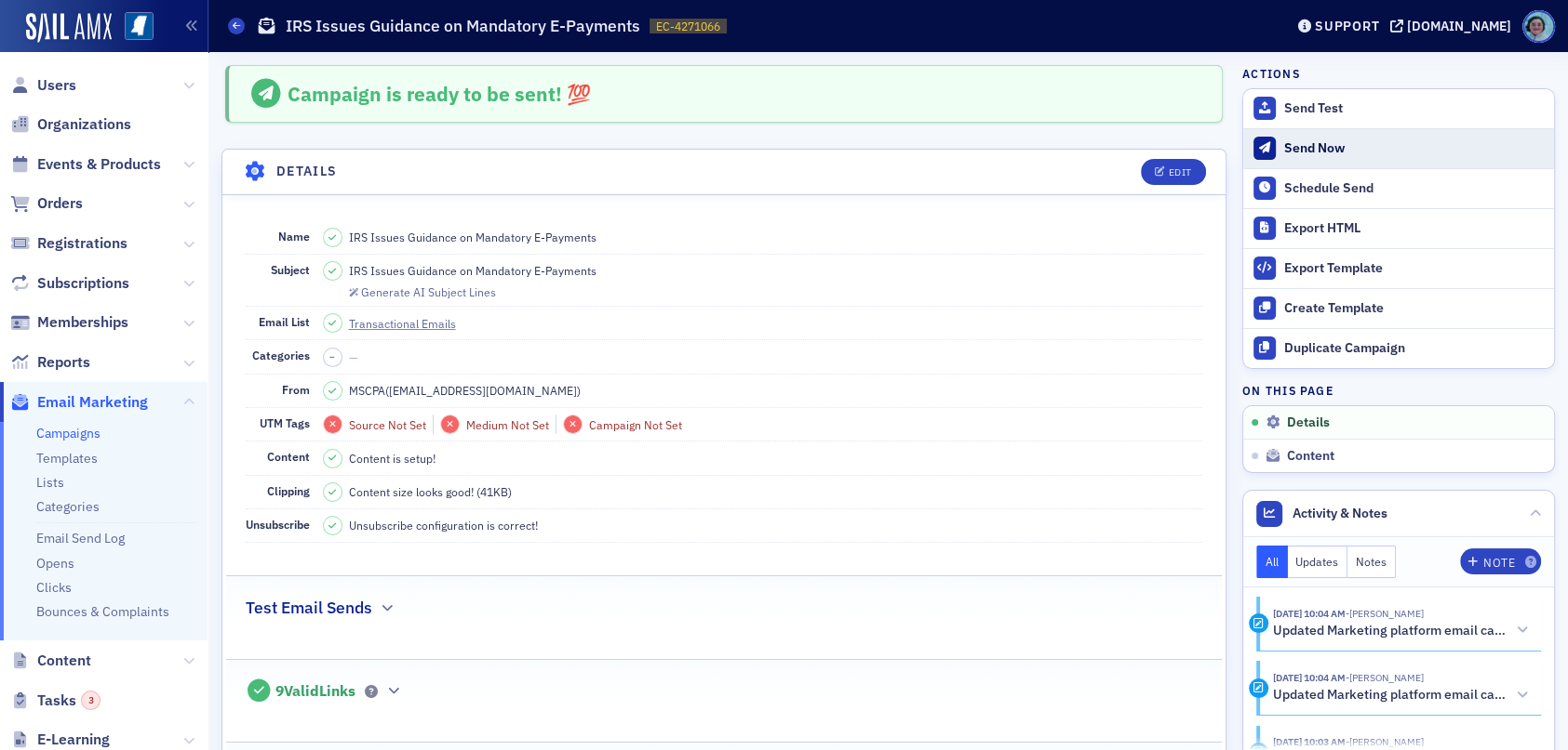
click at [1308, 152] on div "Send Now" at bounding box center [1413, 148] width 260 height 16
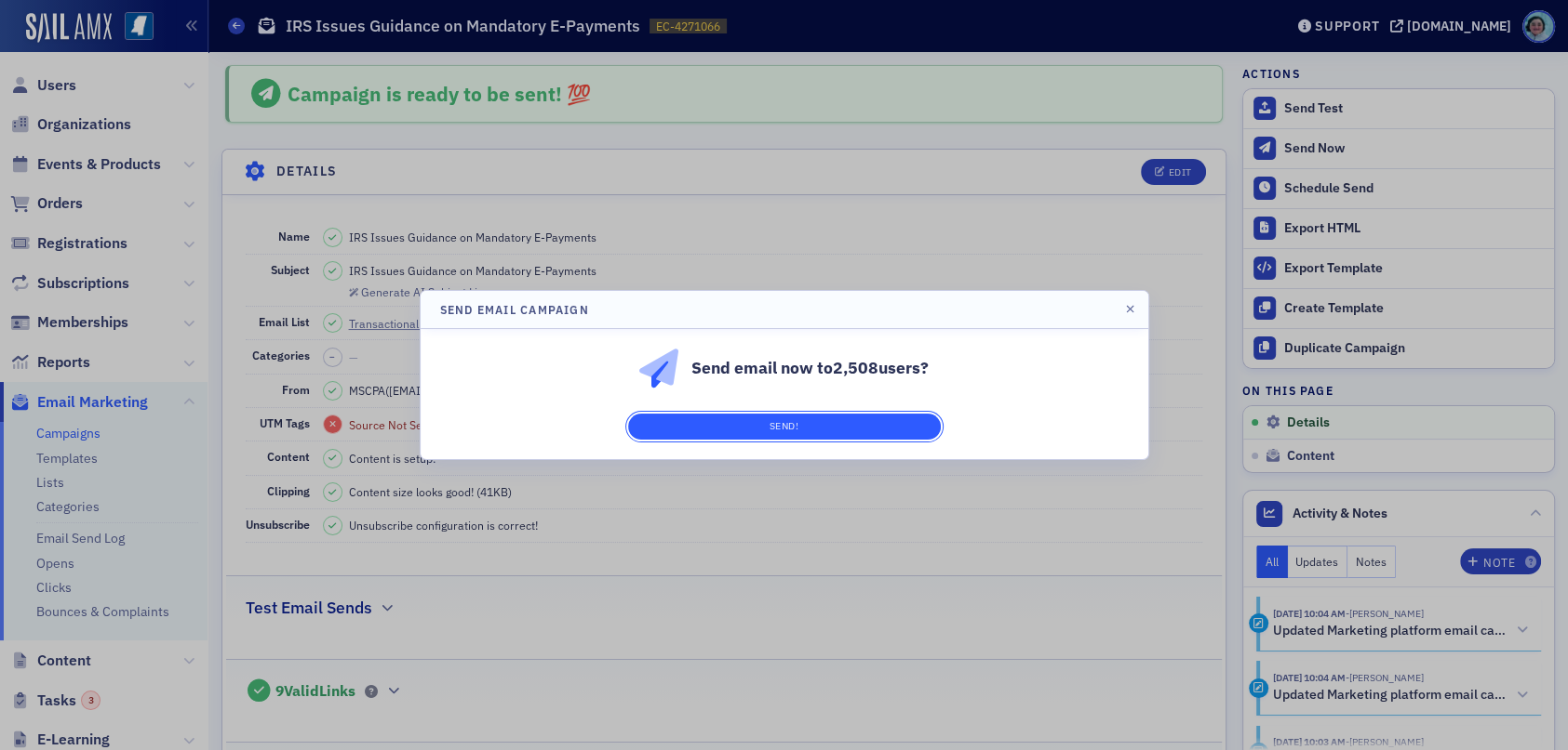
click at [900, 418] on button "Send!" at bounding box center [784, 426] width 312 height 26
